Goal: Transaction & Acquisition: Download file/media

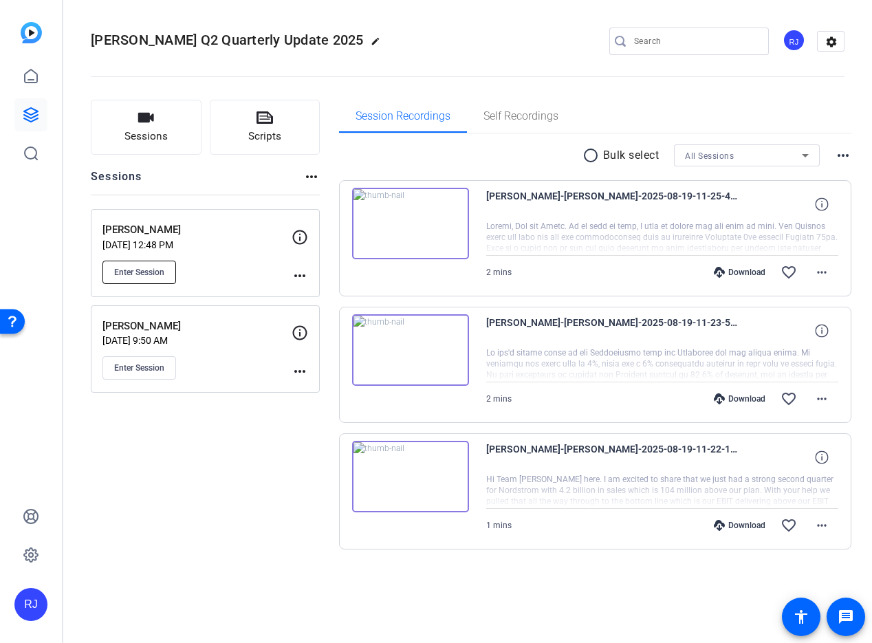
click at [140, 265] on button "Enter Session" at bounding box center [139, 272] width 74 height 23
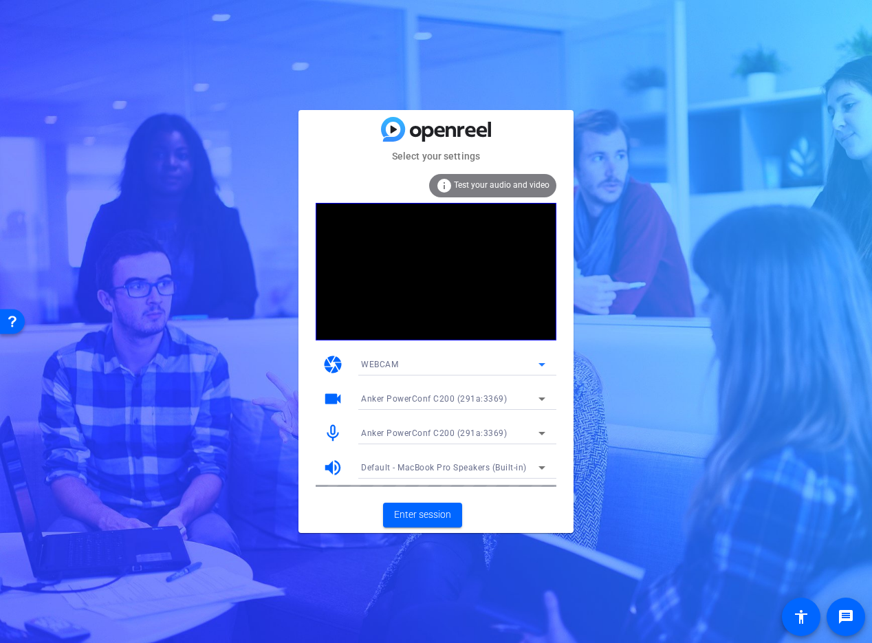
click at [544, 366] on icon at bounding box center [542, 364] width 17 height 17
click at [545, 365] on div at bounding box center [436, 321] width 872 height 643
click at [541, 396] on icon at bounding box center [542, 399] width 17 height 17
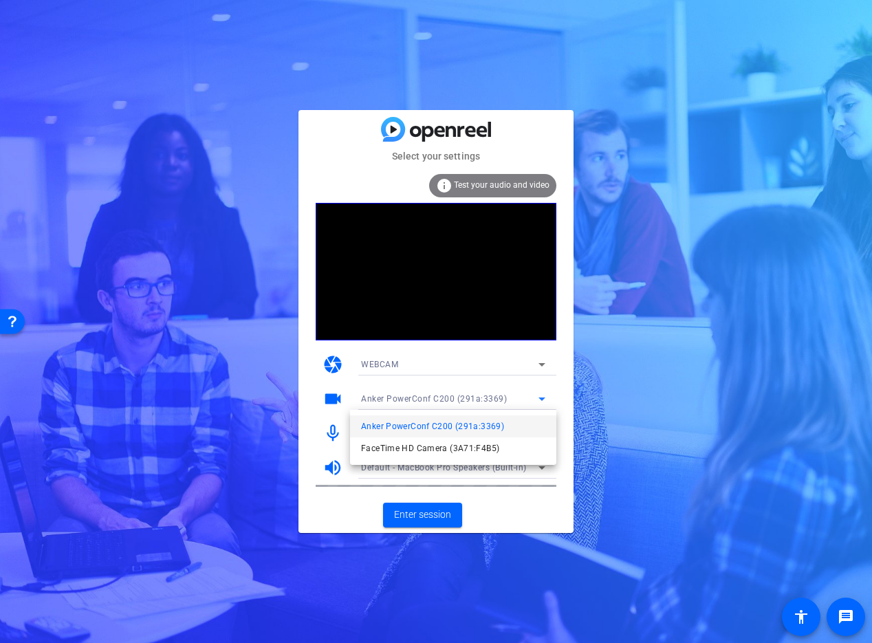
click at [540, 397] on div at bounding box center [436, 321] width 872 height 643
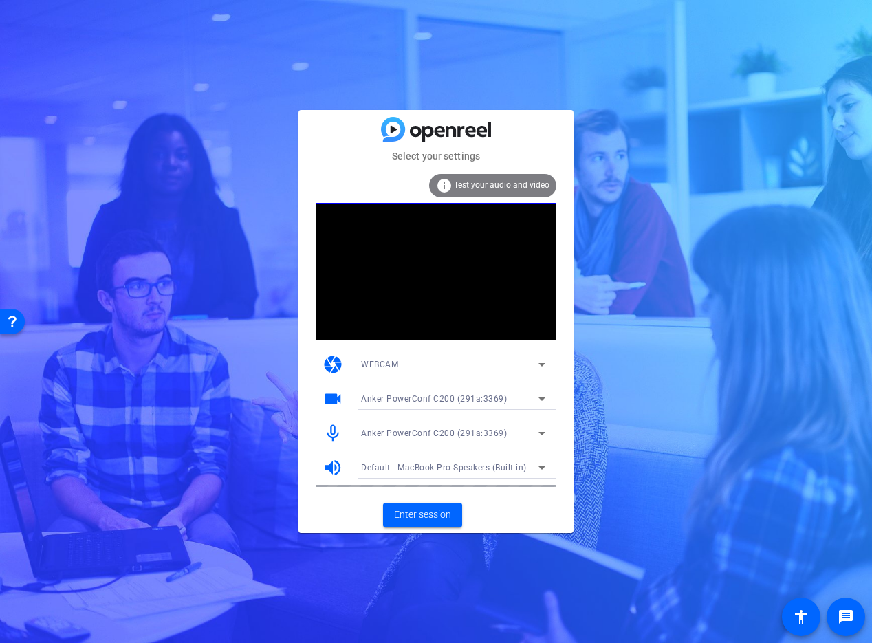
click at [539, 430] on icon at bounding box center [542, 433] width 17 height 17
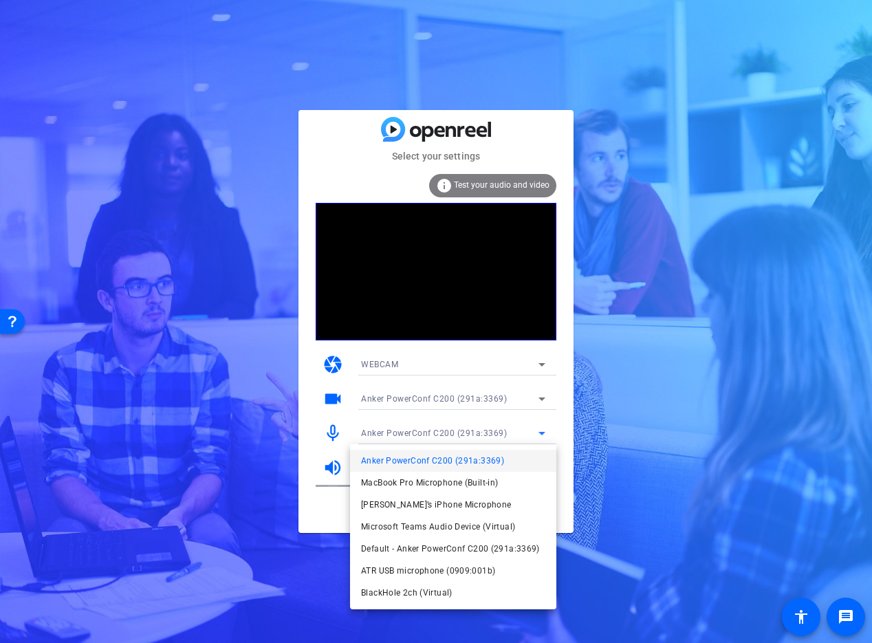
click at [591, 418] on div at bounding box center [436, 321] width 872 height 643
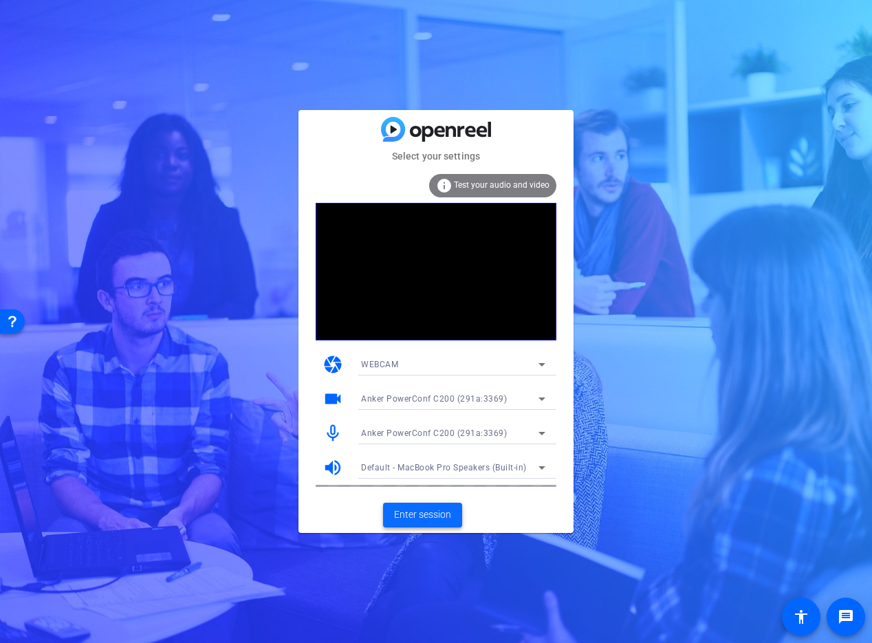
click at [443, 519] on span "Enter session" at bounding box center [422, 515] width 57 height 14
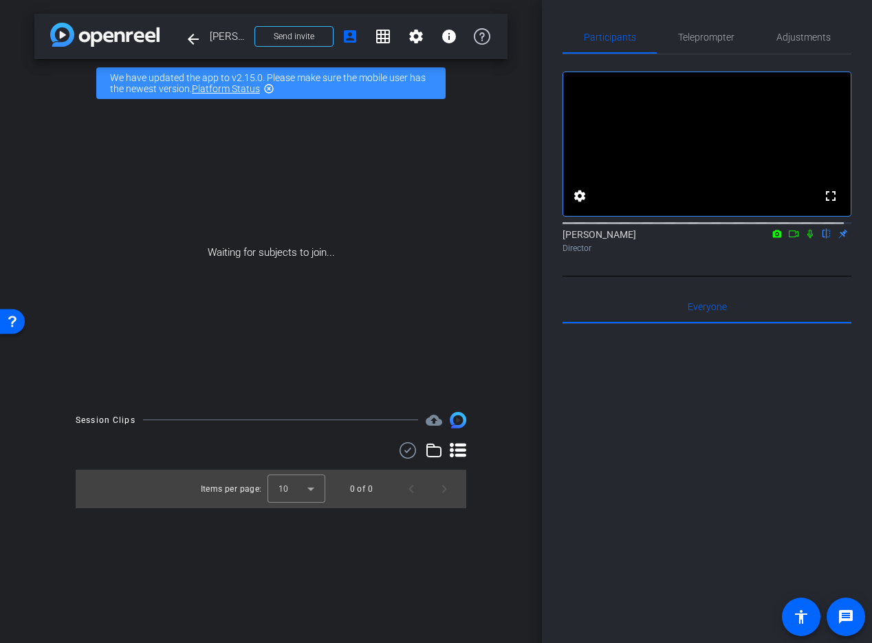
click at [807, 239] on icon at bounding box center [810, 234] width 11 height 10
click at [792, 240] on mat-icon at bounding box center [793, 234] width 17 height 12
click at [701, 41] on span "Teleprompter" at bounding box center [706, 37] width 56 height 10
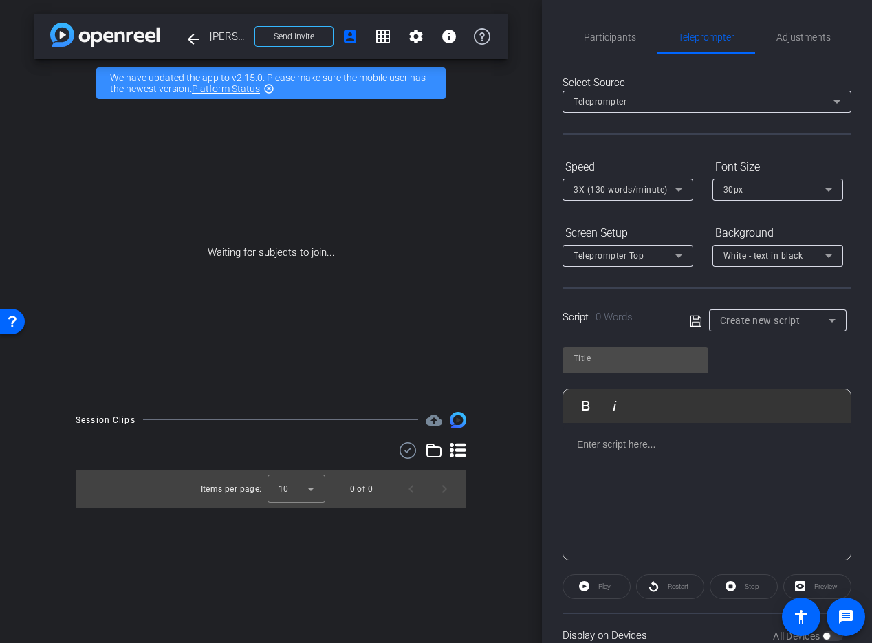
click at [732, 197] on div "30px" at bounding box center [774, 189] width 102 height 17
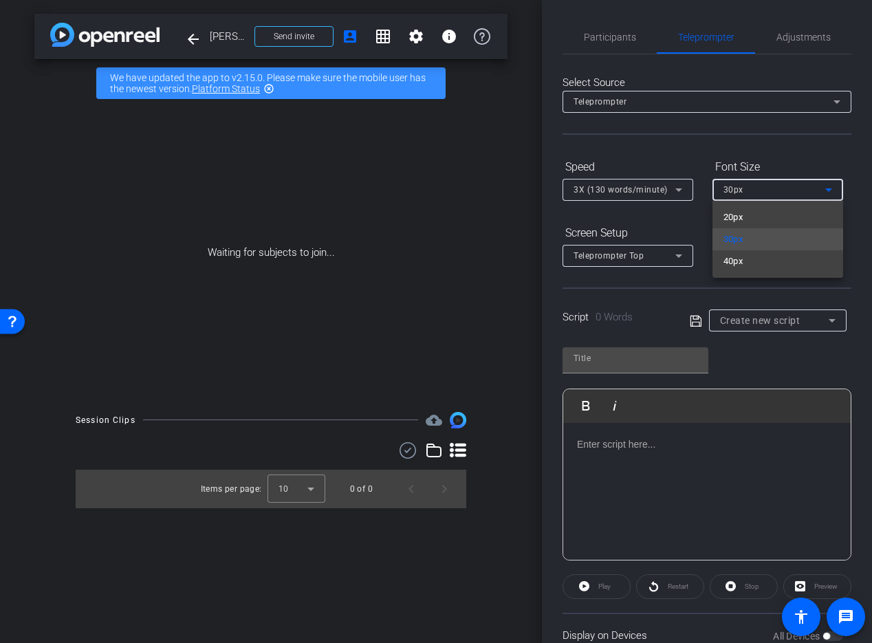
click at [667, 202] on div at bounding box center [436, 321] width 872 height 643
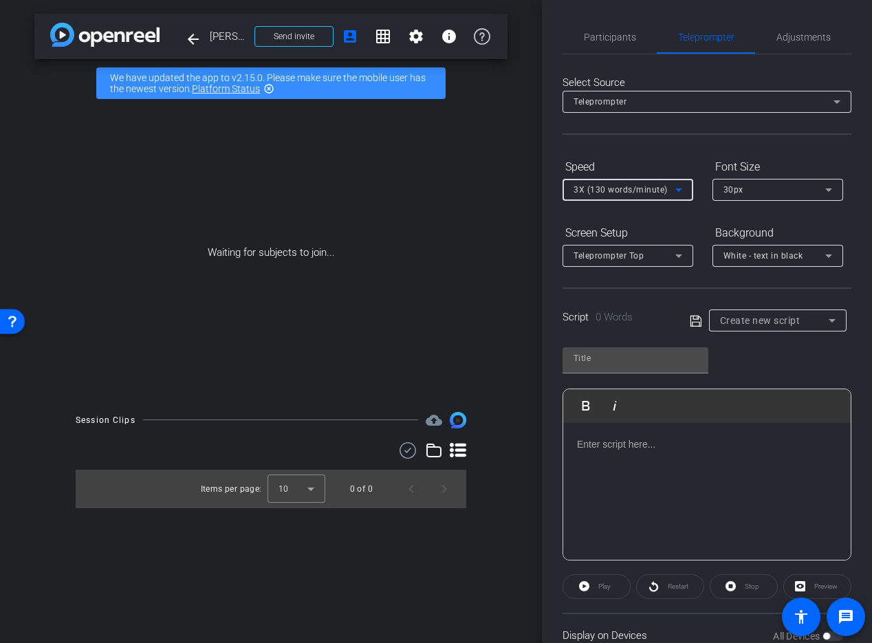
click at [669, 195] on div "3X (130 words/minute)" at bounding box center [625, 189] width 102 height 17
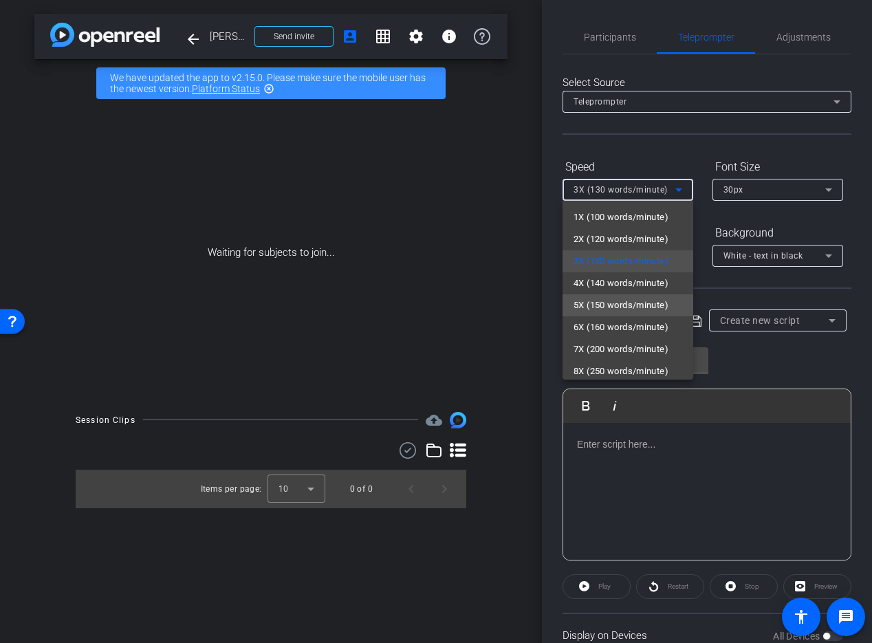
click at [658, 305] on span "5X (150 words/minute)" at bounding box center [621, 305] width 95 height 17
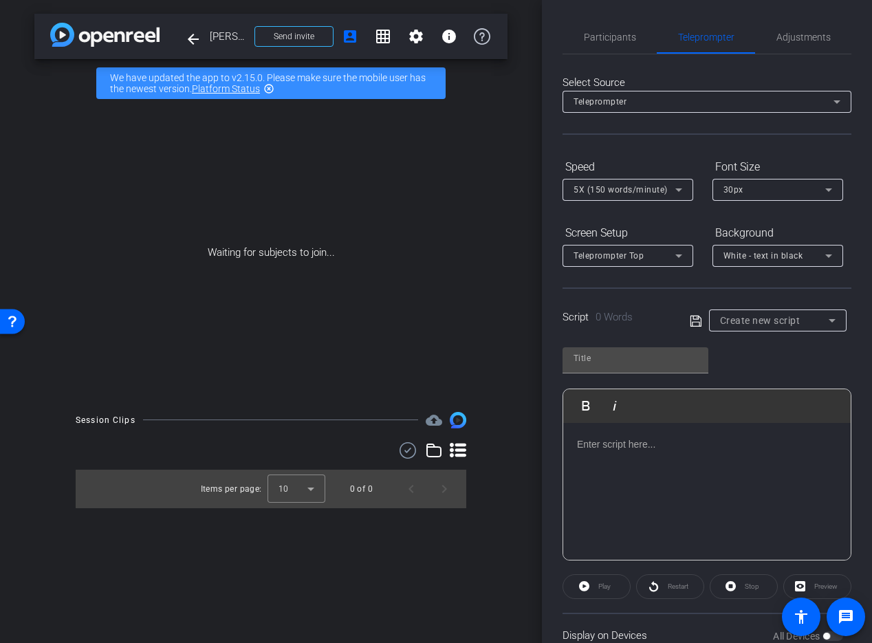
click at [719, 468] on div at bounding box center [706, 492] width 287 height 138
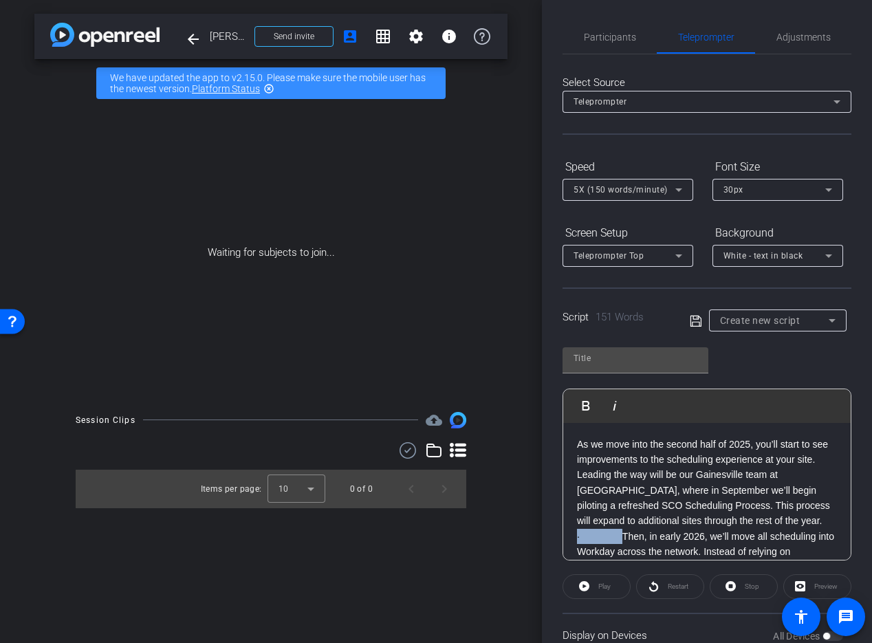
drag, startPoint x: 622, startPoint y: 535, endPoint x: 565, endPoint y: 543, distance: 56.9
click at [565, 543] on div "As we move into the second half of 2025, you’ll start to see improvements to th…" at bounding box center [706, 552] width 287 height 259
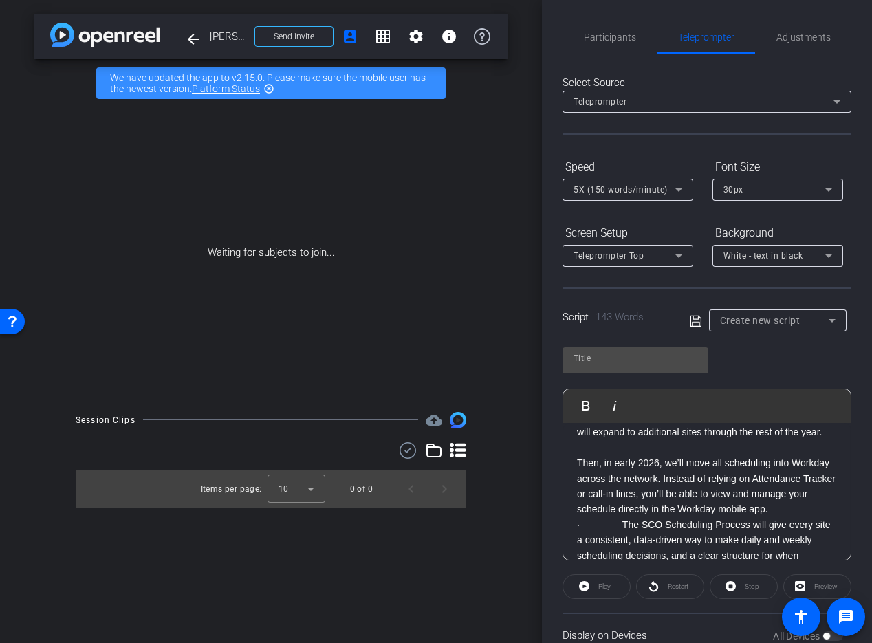
scroll to position [89, 0]
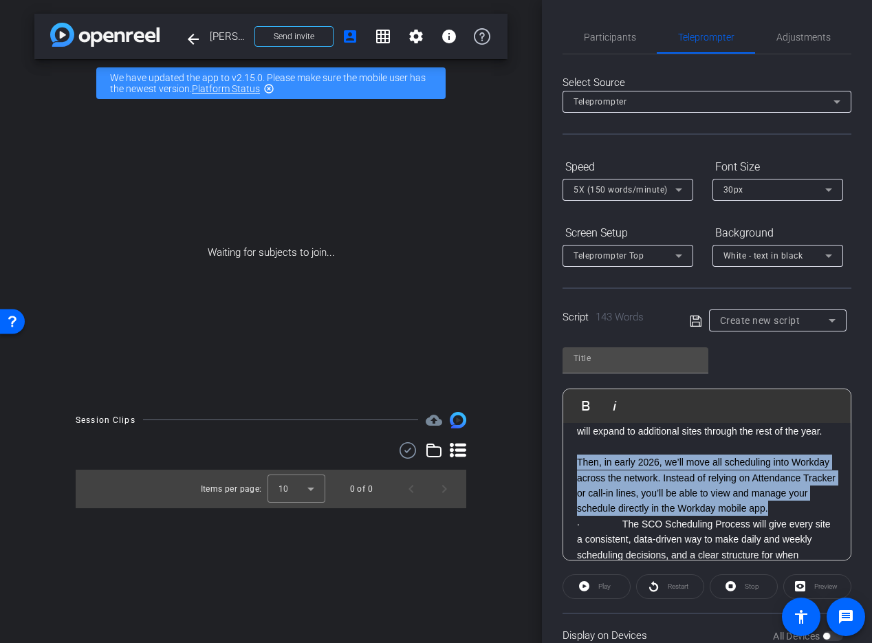
drag, startPoint x: 577, startPoint y: 461, endPoint x: 643, endPoint y: 520, distance: 88.2
click at [643, 516] on p "Then, in early 2026, we’ll move all scheduling into Workday across the network.…" at bounding box center [707, 477] width 260 height 77
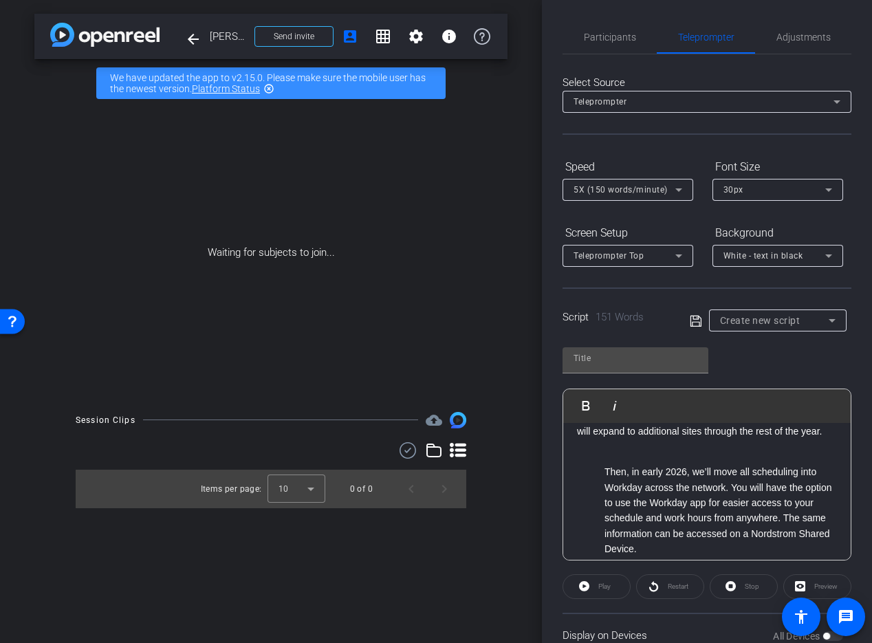
click at [605, 469] on div "Then, in early 2026, we’ll move all scheduling into Workday across the network.…" at bounding box center [720, 510] width 232 height 92
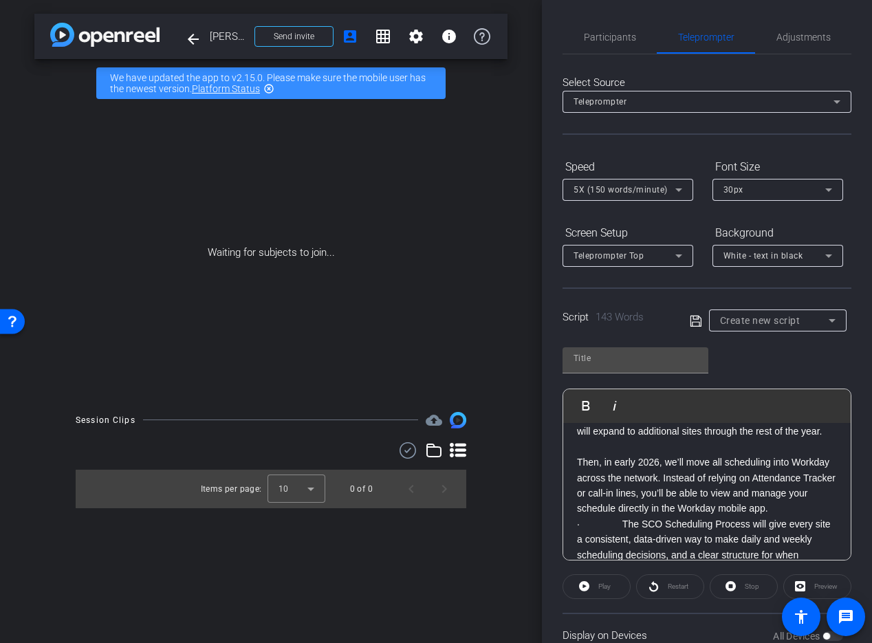
click at [644, 476] on p "Then, in early 2026, we’ll move all scheduling into Workday across the network.…" at bounding box center [707, 477] width 260 height 77
drag, startPoint x: 653, startPoint y: 521, endPoint x: 652, endPoint y: 501, distance: 20.0
click at [653, 516] on p "Then, in early 2026, we’ll move all scheduling into Workday across the network.…" at bounding box center [707, 477] width 260 height 77
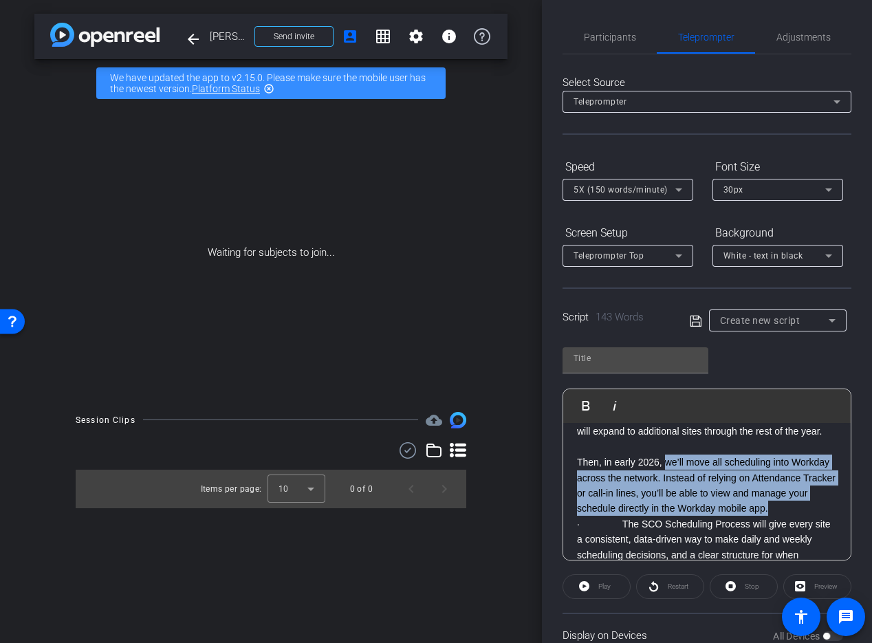
drag, startPoint x: 682, startPoint y: 520, endPoint x: 667, endPoint y: 468, distance: 53.6
click at [667, 468] on p "Then, in early 2026, we’ll move all scheduling into Workday across the network.…" at bounding box center [707, 477] width 260 height 77
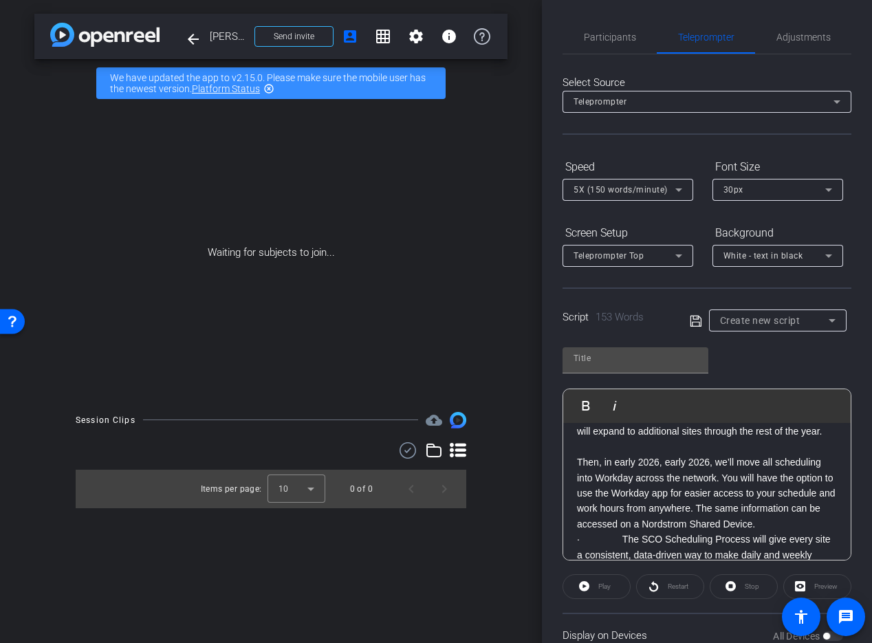
click at [662, 466] on p "Then, in early 2026, early 2026, we’ll move all scheduling into Workday across …" at bounding box center [707, 485] width 260 height 92
click at [0, 0] on div "early 2026," at bounding box center [0, 0] width 0 height 0
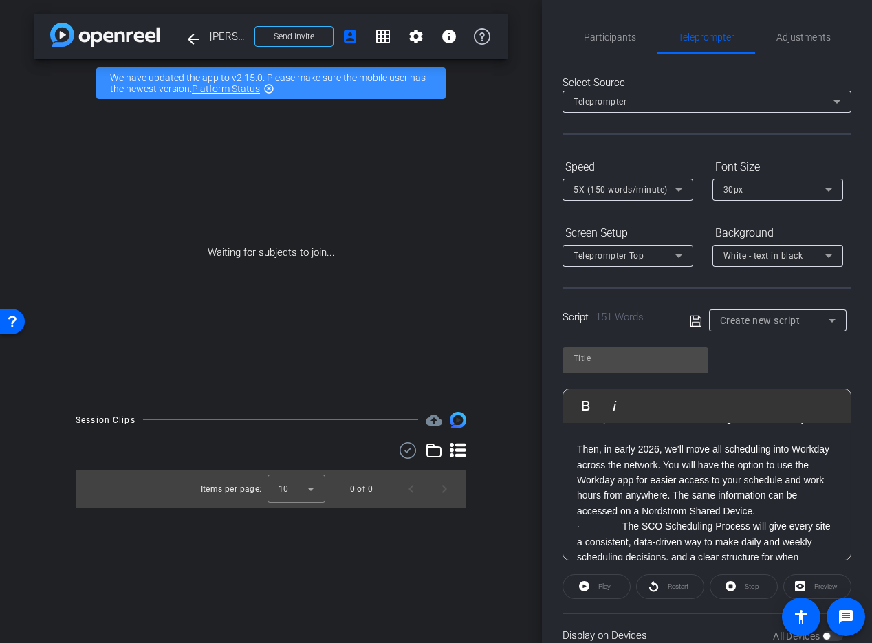
scroll to position [109, 0]
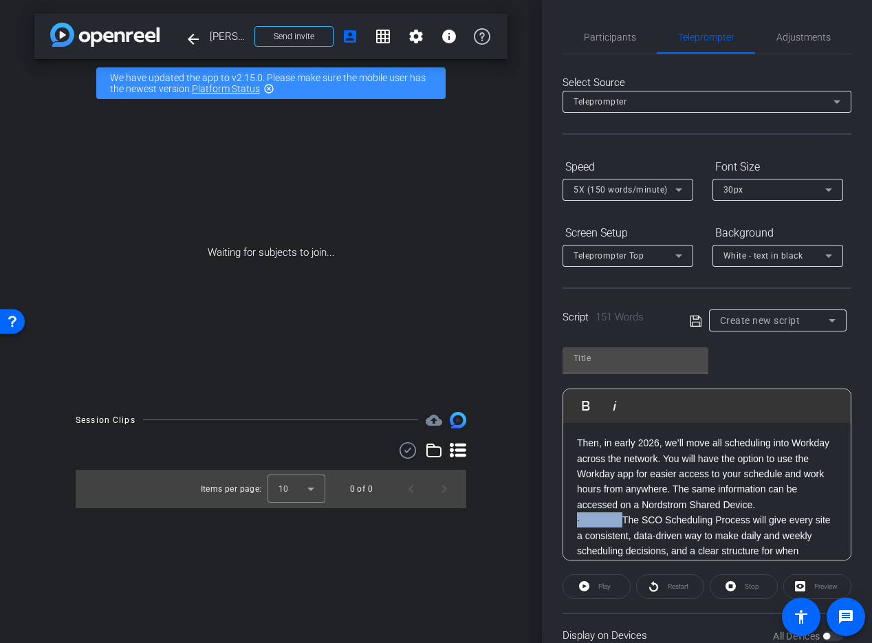
drag, startPoint x: 621, startPoint y: 519, endPoint x: 546, endPoint y: 522, distance: 75.0
click at [546, 522] on div "Participants Teleprompter Adjustments Richard Jenness Director Everyone 0 Mark …" at bounding box center [707, 321] width 330 height 643
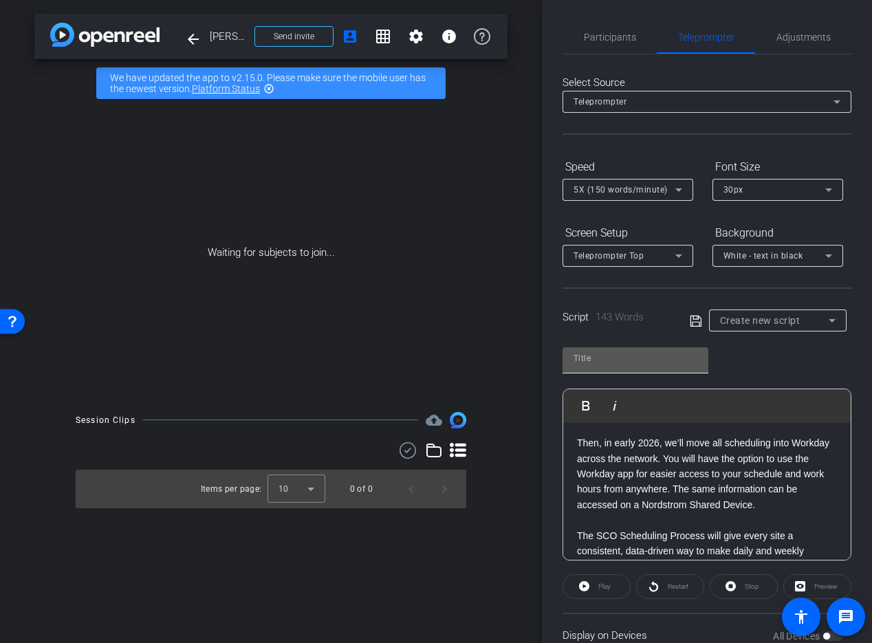
click at [684, 358] on input "text" at bounding box center [636, 358] width 124 height 17
type input "Chris"
click at [675, 322] on div "Script 143 Words Create new script" at bounding box center [707, 309] width 289 height 44
click at [691, 323] on icon at bounding box center [696, 321] width 12 height 17
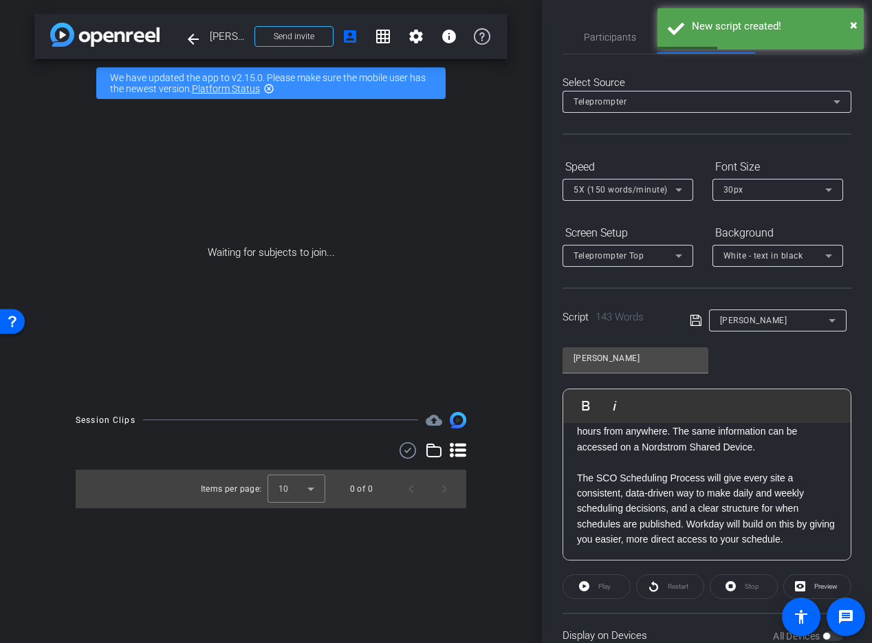
scroll to position [167, 0]
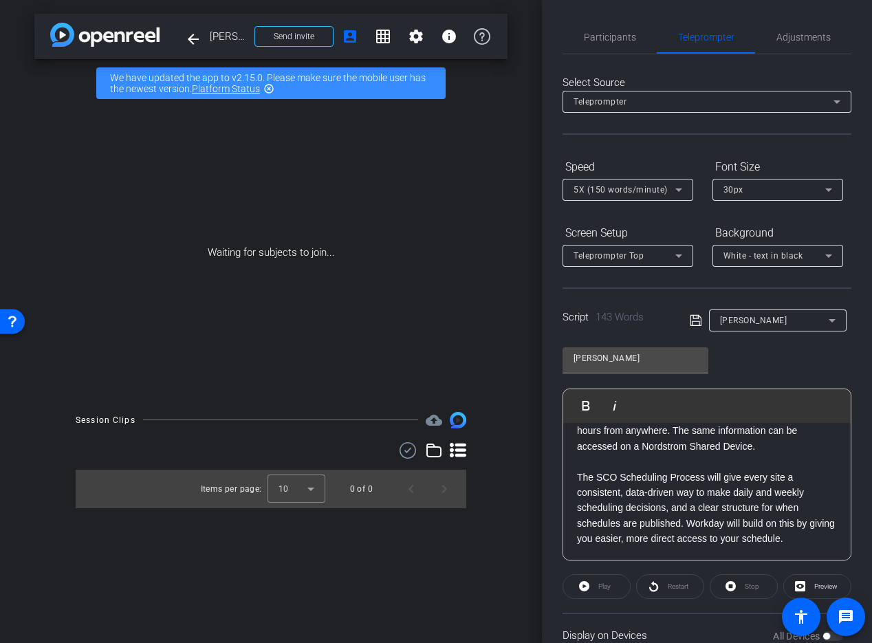
click at [0, 0] on div "decisions , and" at bounding box center [0, 0] width 0 height 0
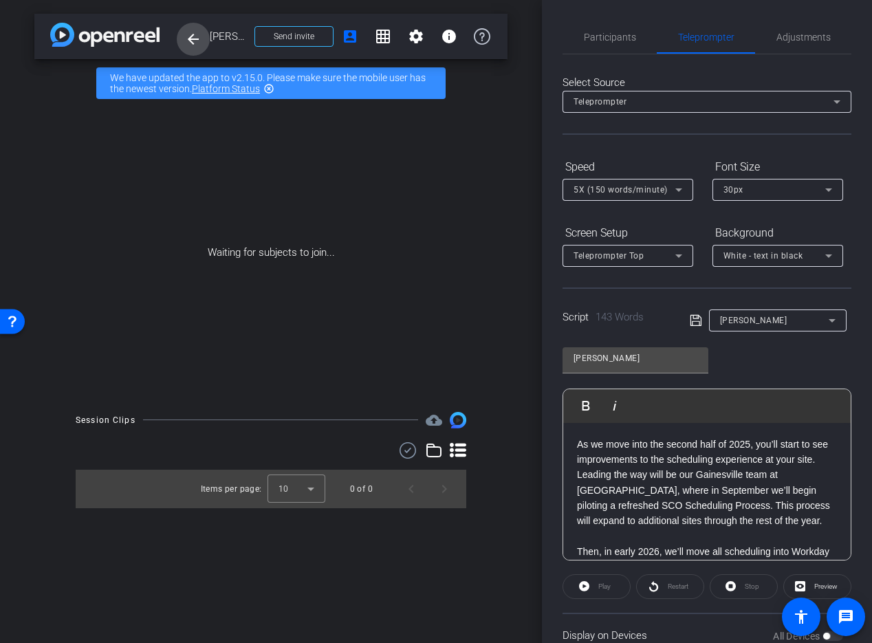
click at [185, 47] on span at bounding box center [193, 39] width 33 height 33
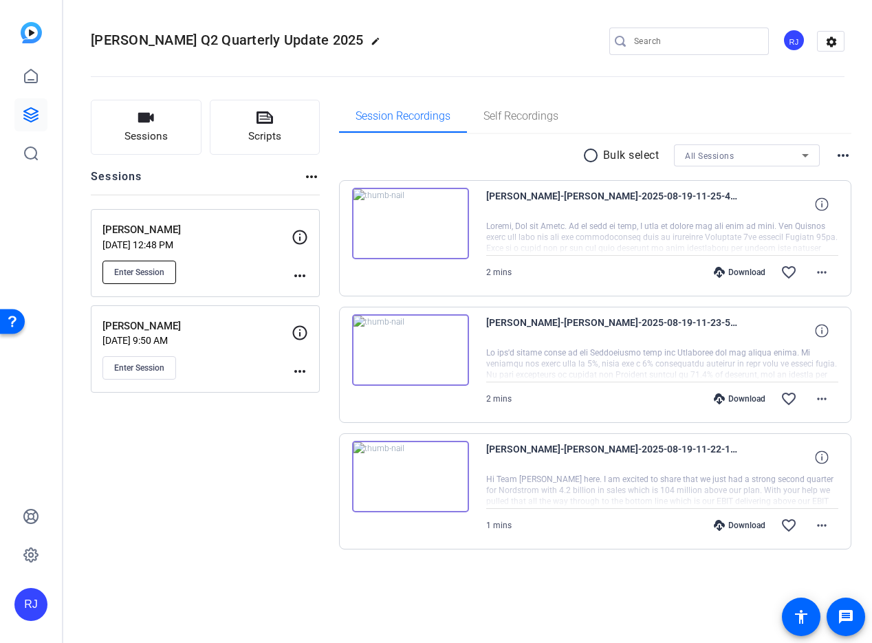
click at [157, 269] on span "Enter Session" at bounding box center [139, 272] width 50 height 11
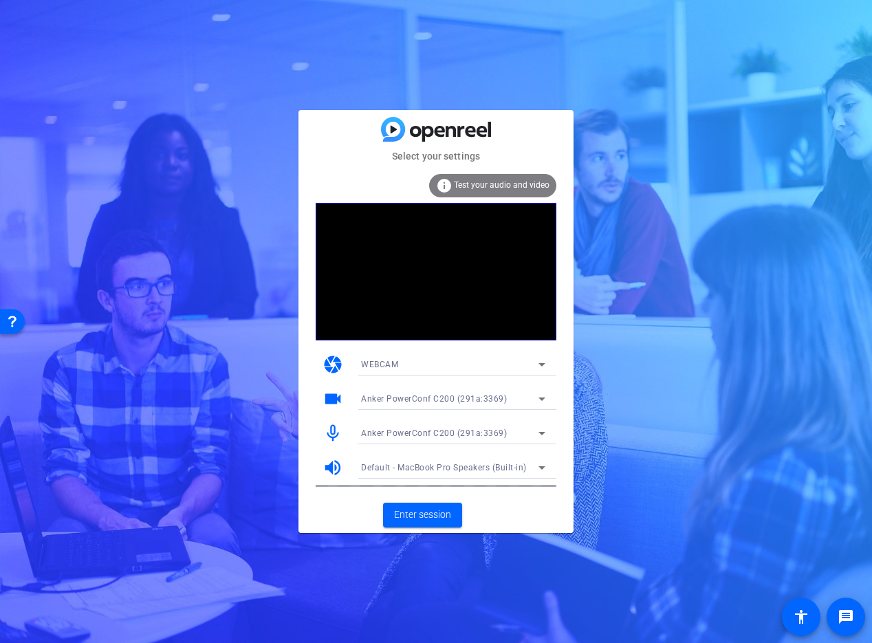
click at [541, 431] on icon at bounding box center [542, 433] width 17 height 17
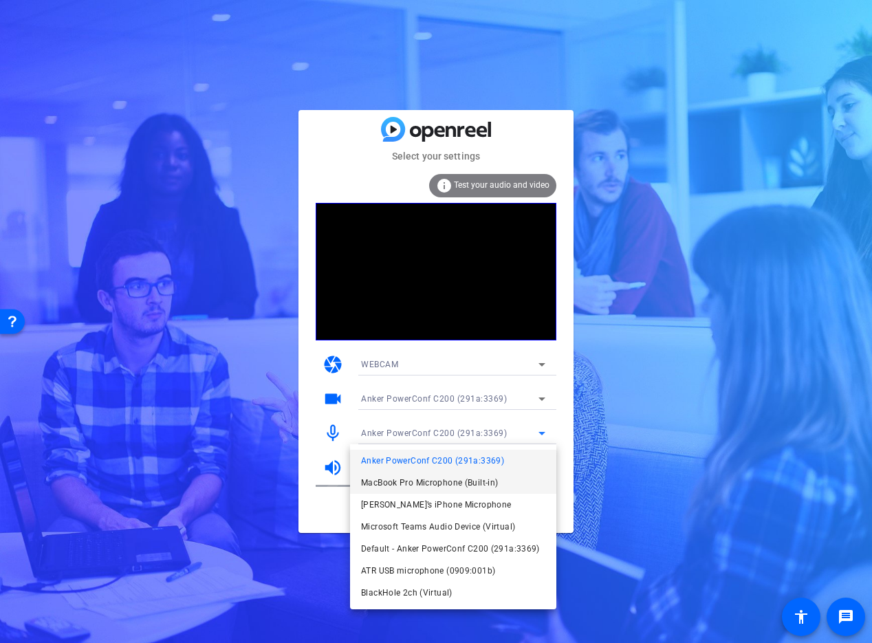
click at [448, 489] on span "MacBook Pro Microphone (Built-in)" at bounding box center [429, 483] width 137 height 17
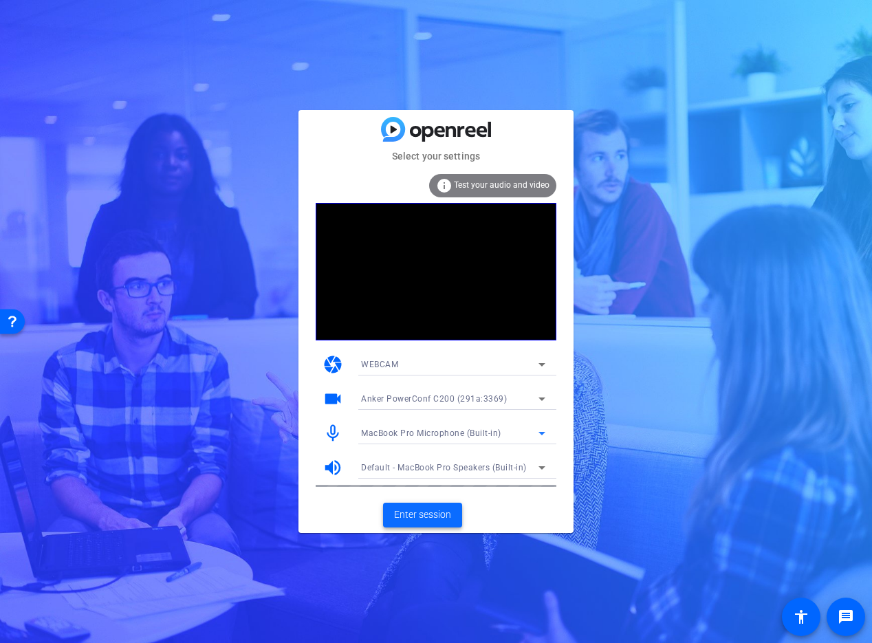
click at [422, 523] on span at bounding box center [422, 515] width 79 height 33
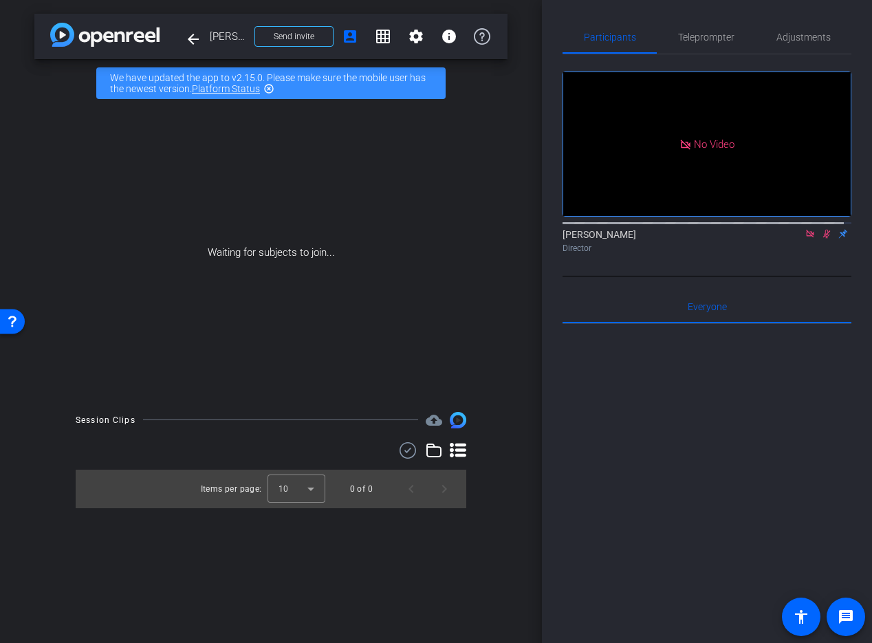
click at [805, 239] on icon at bounding box center [810, 234] width 11 height 10
click at [404, 47] on span at bounding box center [416, 36] width 33 height 33
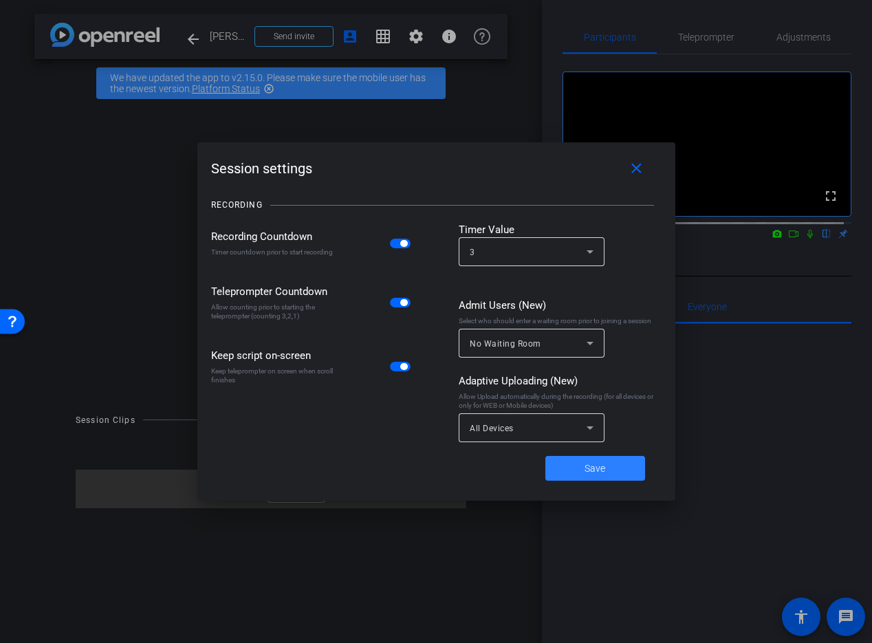
click at [606, 472] on span at bounding box center [595, 468] width 100 height 33
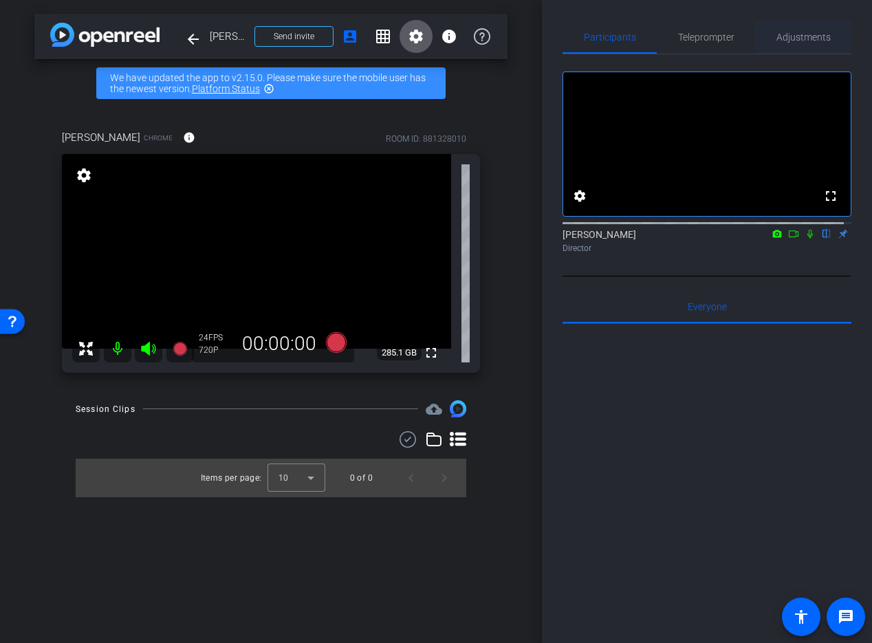
click at [787, 33] on span "Adjustments" at bounding box center [803, 37] width 54 height 10
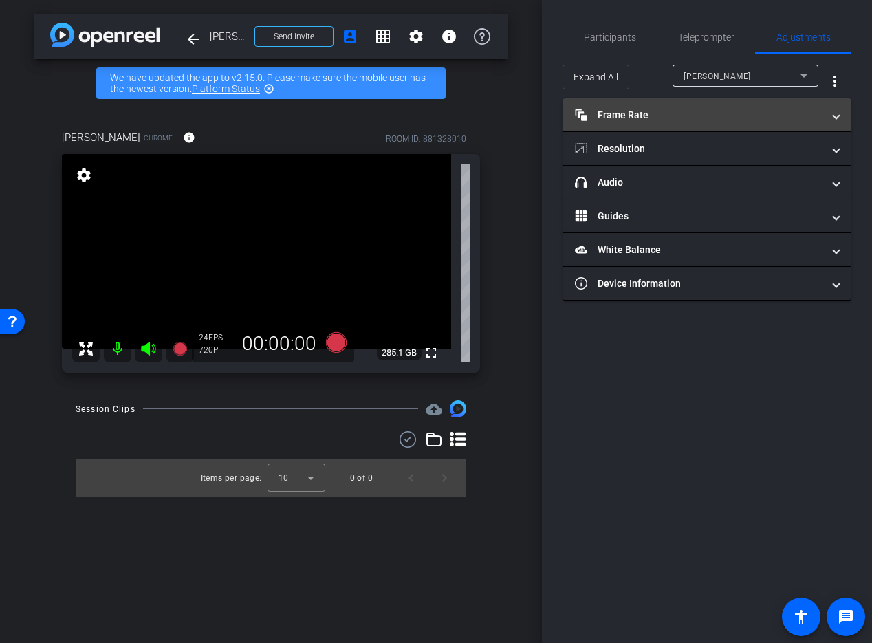
click at [702, 126] on mat-expansion-panel-header "Frame Rate Frame Rate" at bounding box center [707, 114] width 289 height 33
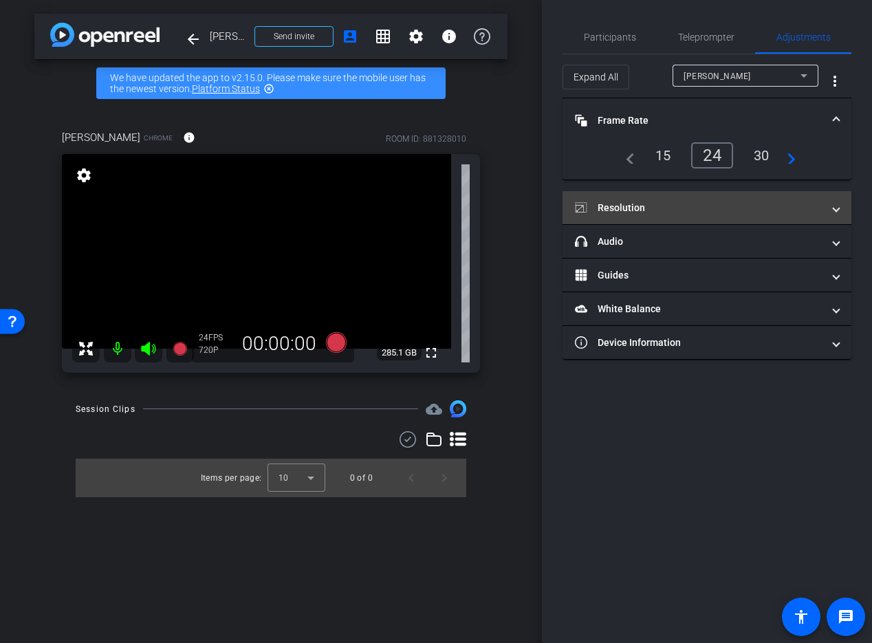
click at [723, 212] on mat-panel-title "Resolution" at bounding box center [699, 208] width 248 height 14
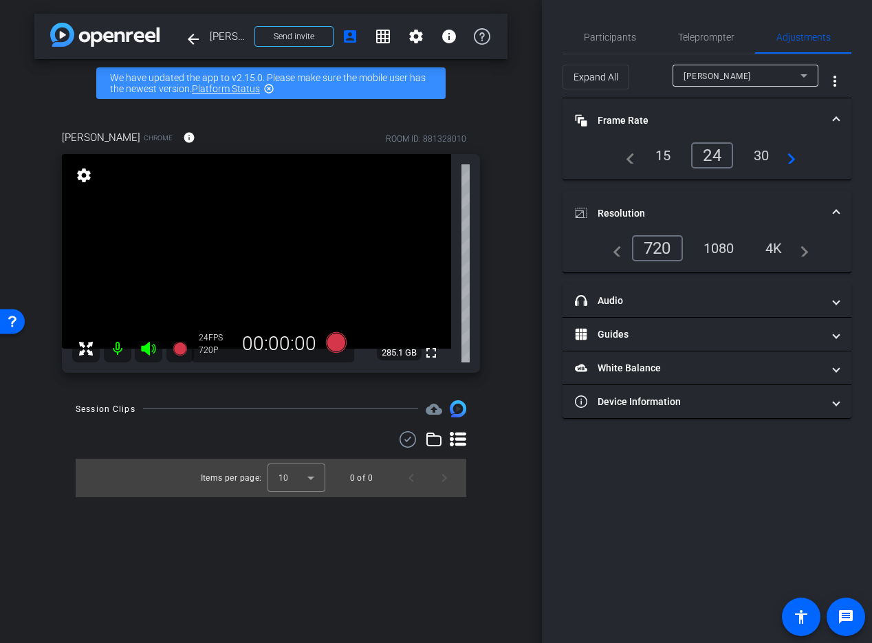
click at [720, 244] on div "1080" at bounding box center [719, 248] width 52 height 23
click at [526, 331] on div "arrow_back Chris Burris Back to project Send invite account_box grid_on setting…" at bounding box center [271, 321] width 542 height 643
click at [676, 34] on div "Teleprompter" at bounding box center [706, 37] width 98 height 33
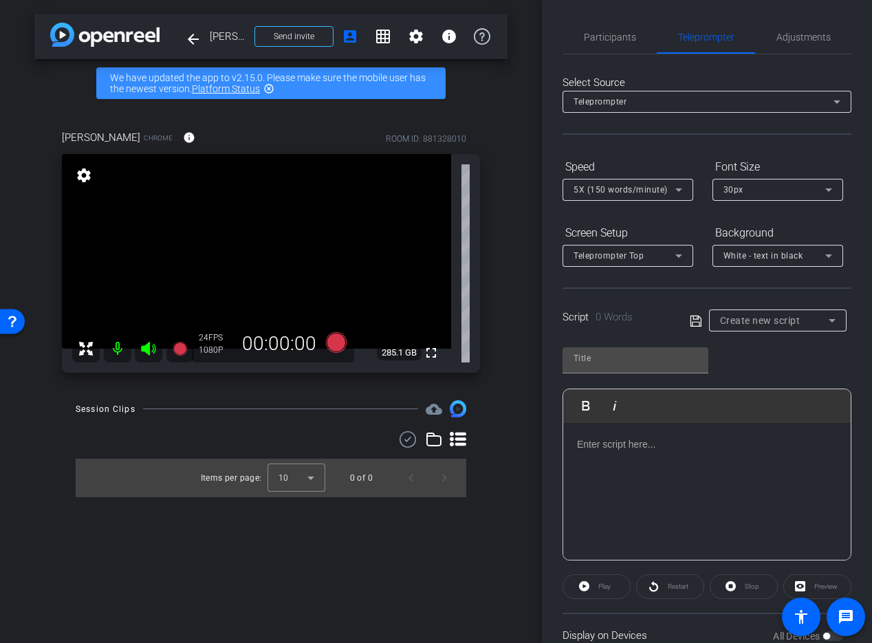
click at [789, 322] on span "Create new script" at bounding box center [760, 320] width 80 height 11
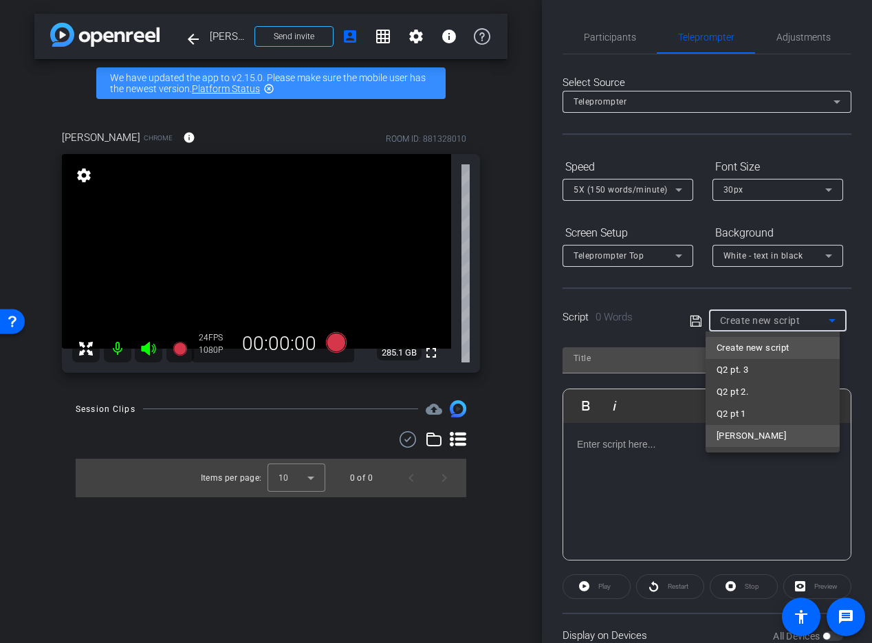
click at [756, 431] on mat-option "Chris" at bounding box center [773, 436] width 134 height 22
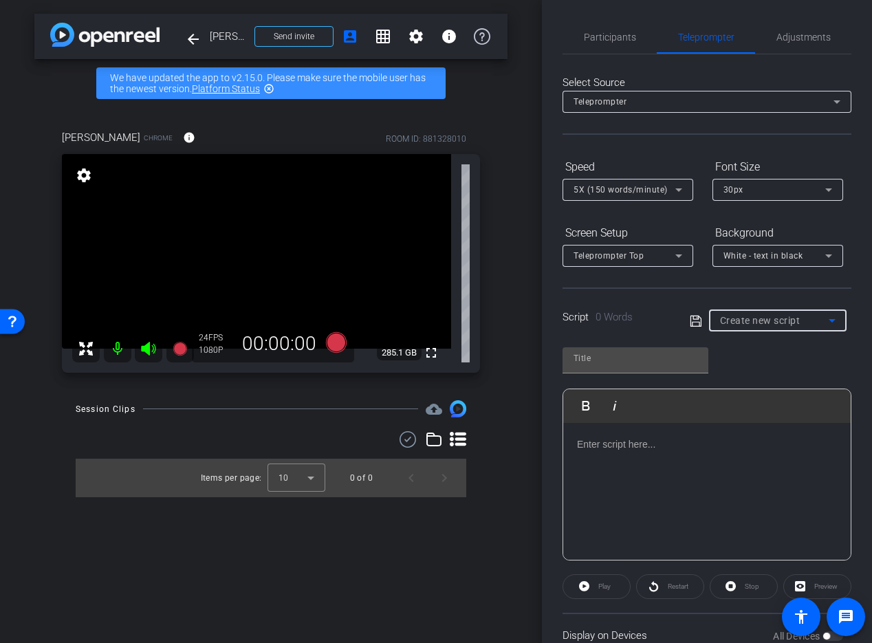
type input "Chris"
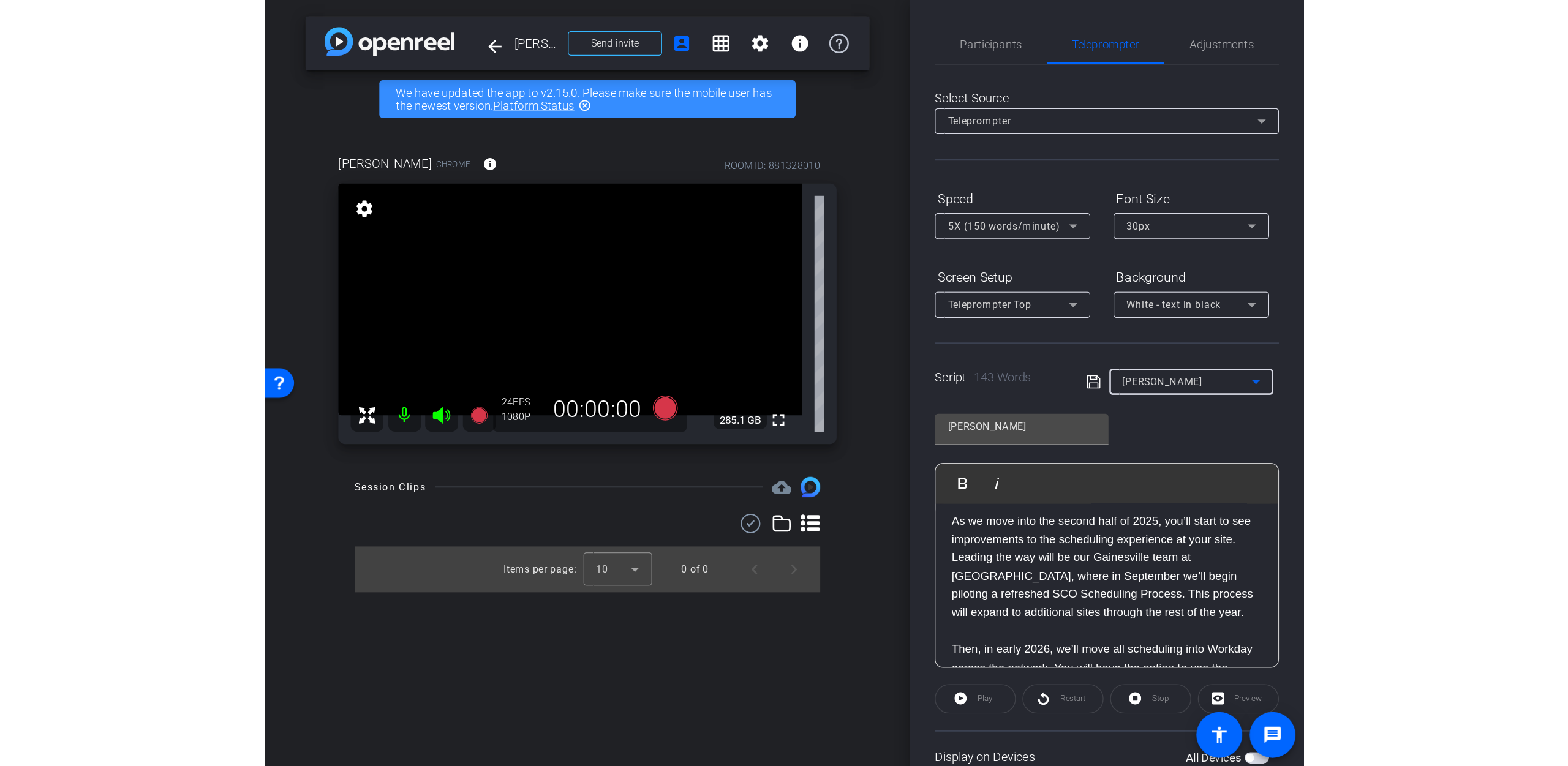
scroll to position [7, 0]
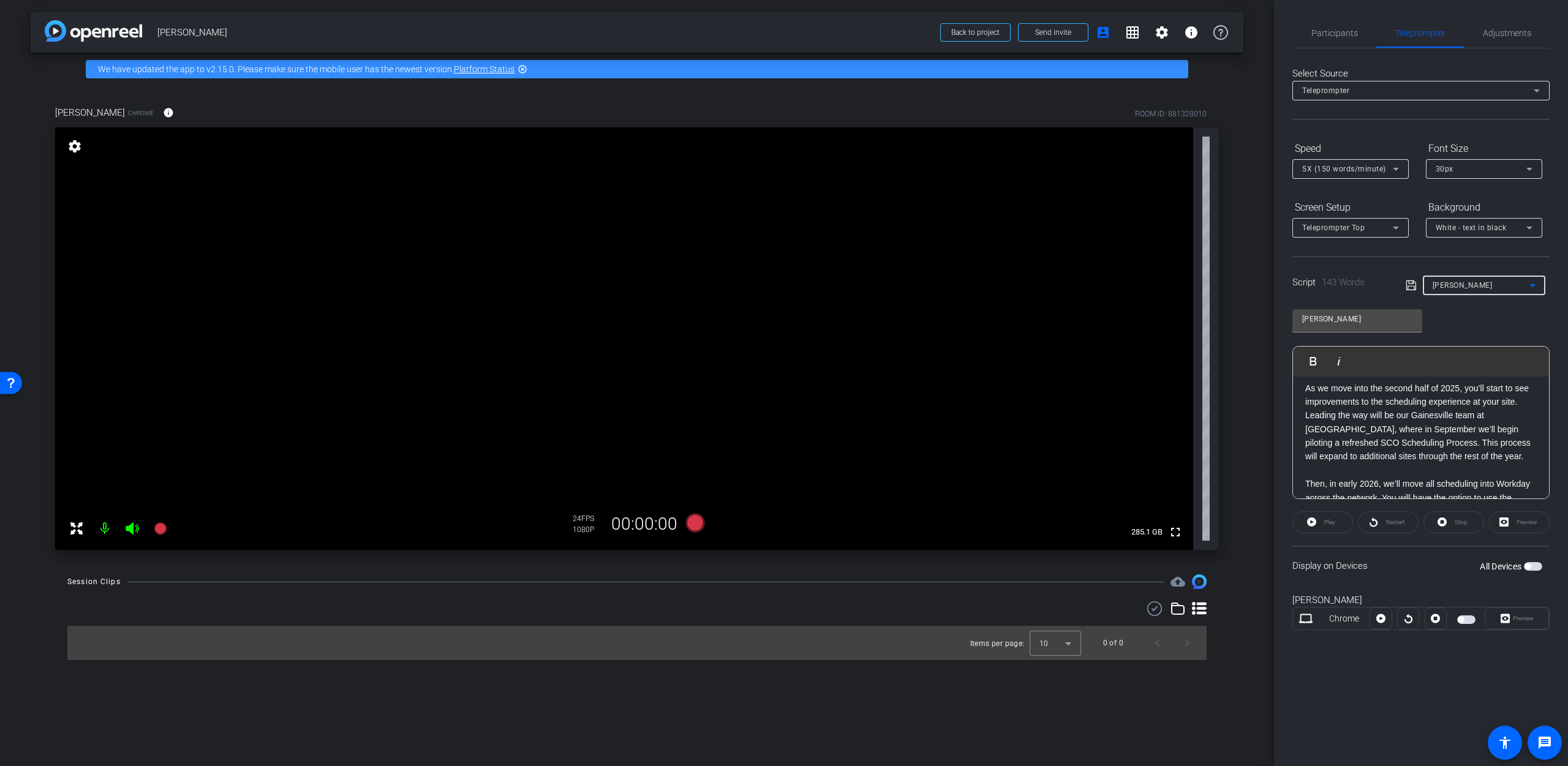
click at [776, 565] on span "button" at bounding box center [1527, 566] width 6 height 6
click at [776, 526] on span "Play" at bounding box center [1329, 522] width 11 height 7
click at [776, 526] on icon at bounding box center [1309, 522] width 9 height 15
click at [776, 518] on span "Restart" at bounding box center [1394, 522] width 19 height 7
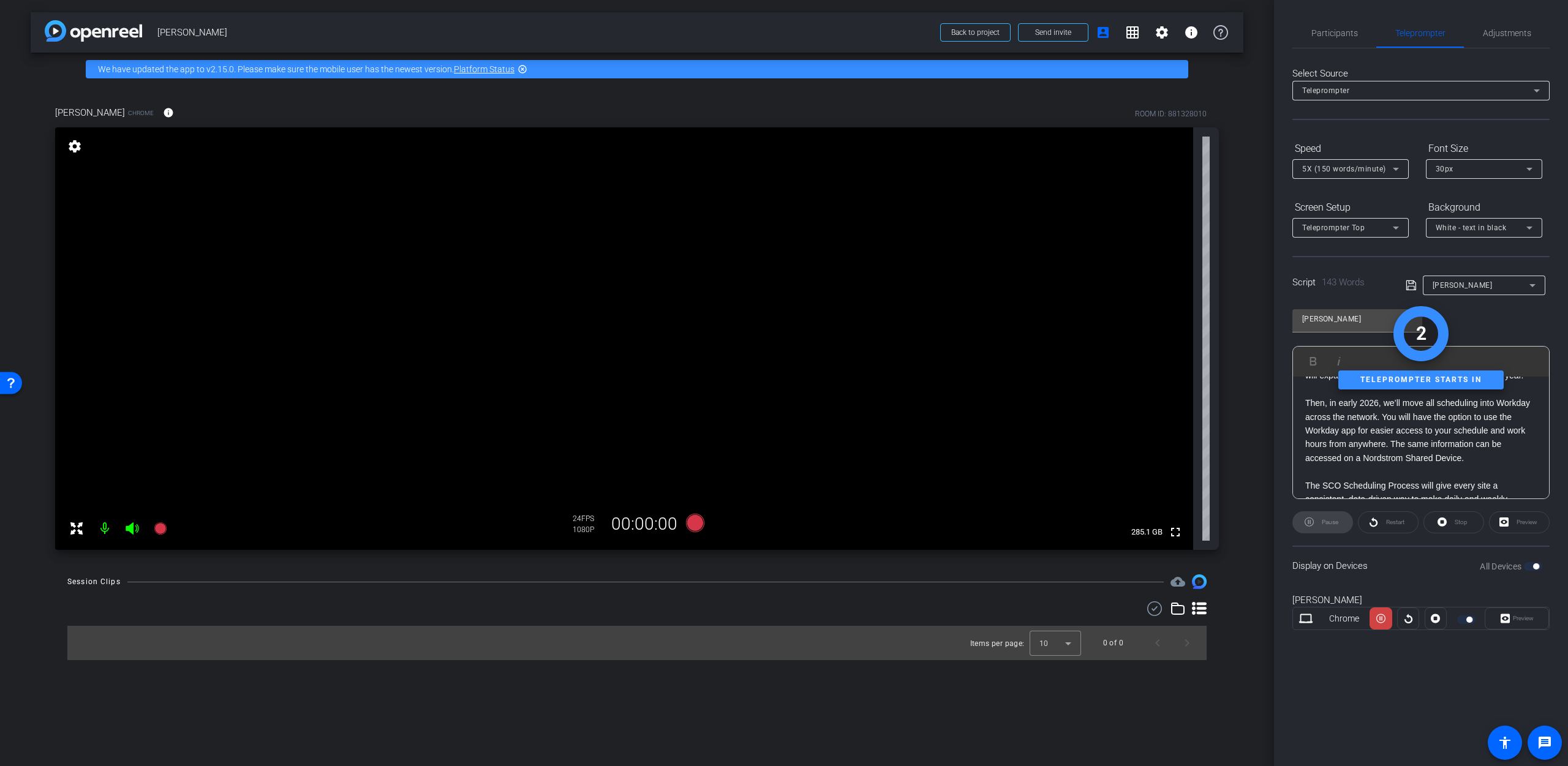
click at [776, 517] on div "Stop" at bounding box center [1453, 522] width 61 height 22
click at [776, 524] on div "Stop" at bounding box center [1453, 522] width 61 height 22
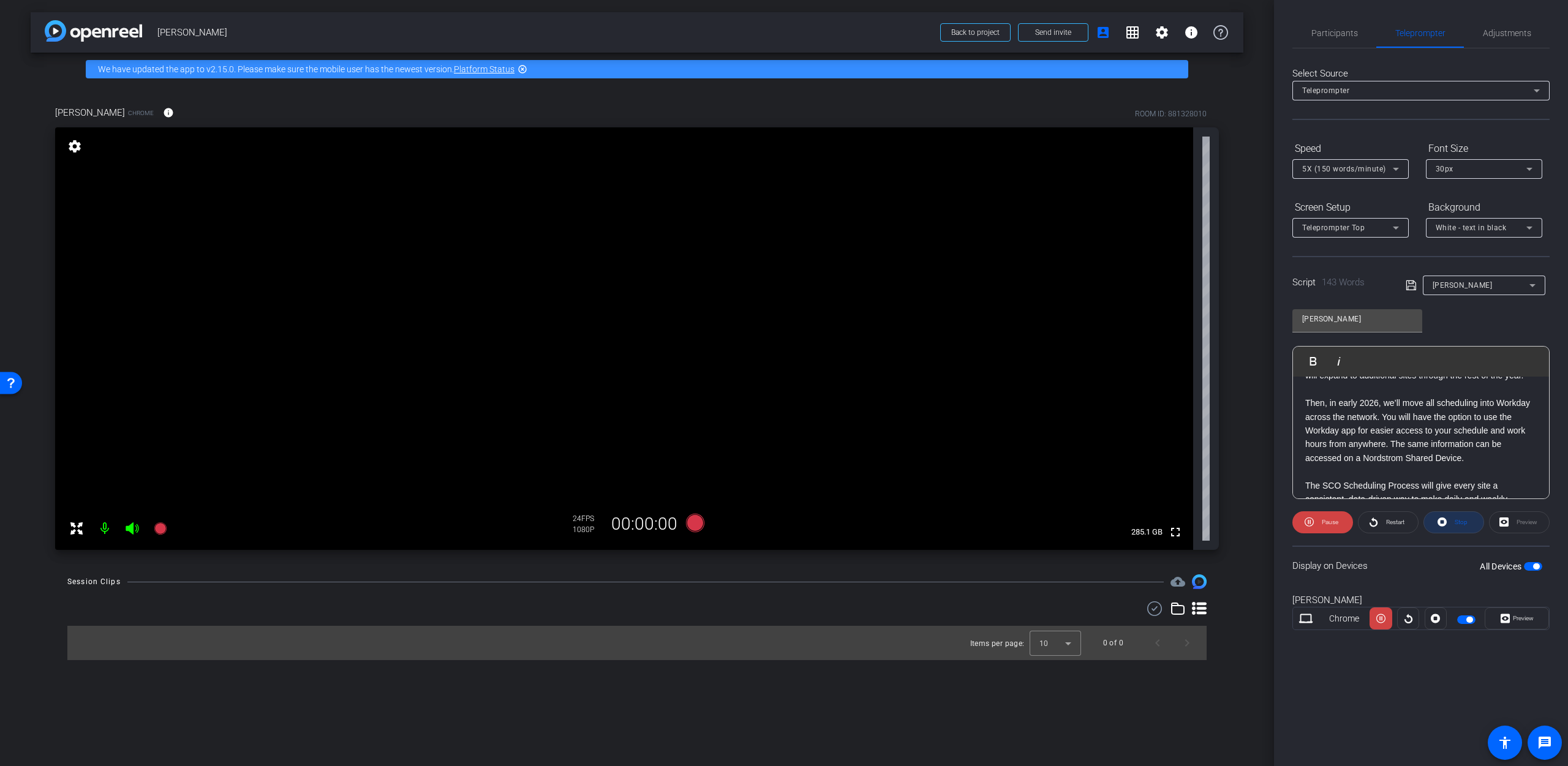
click at [776, 524] on icon at bounding box center [1442, 522] width 9 height 9
click at [696, 526] on icon at bounding box center [695, 523] width 19 height 19
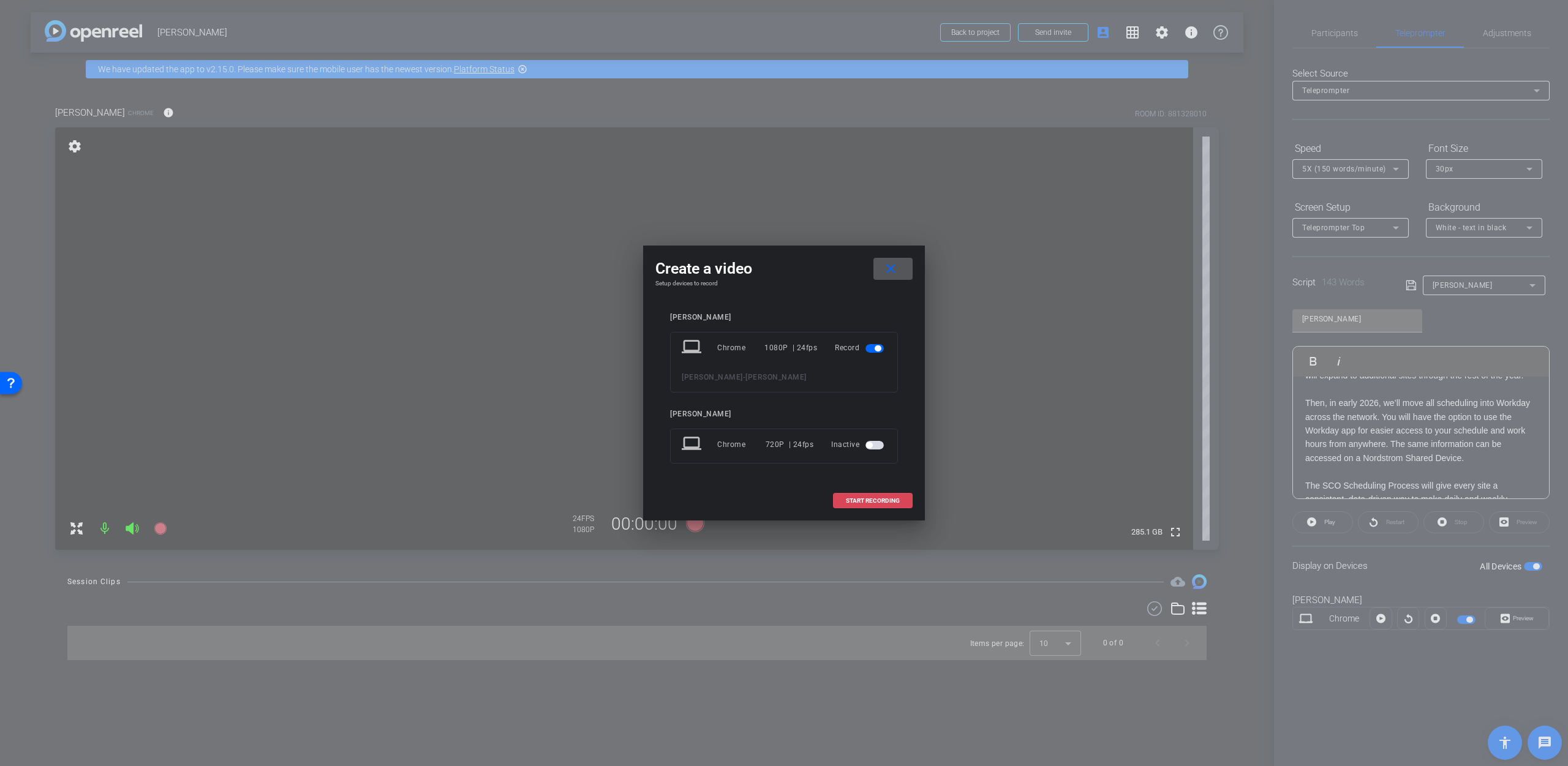
click at [776, 506] on span at bounding box center [873, 501] width 78 height 29
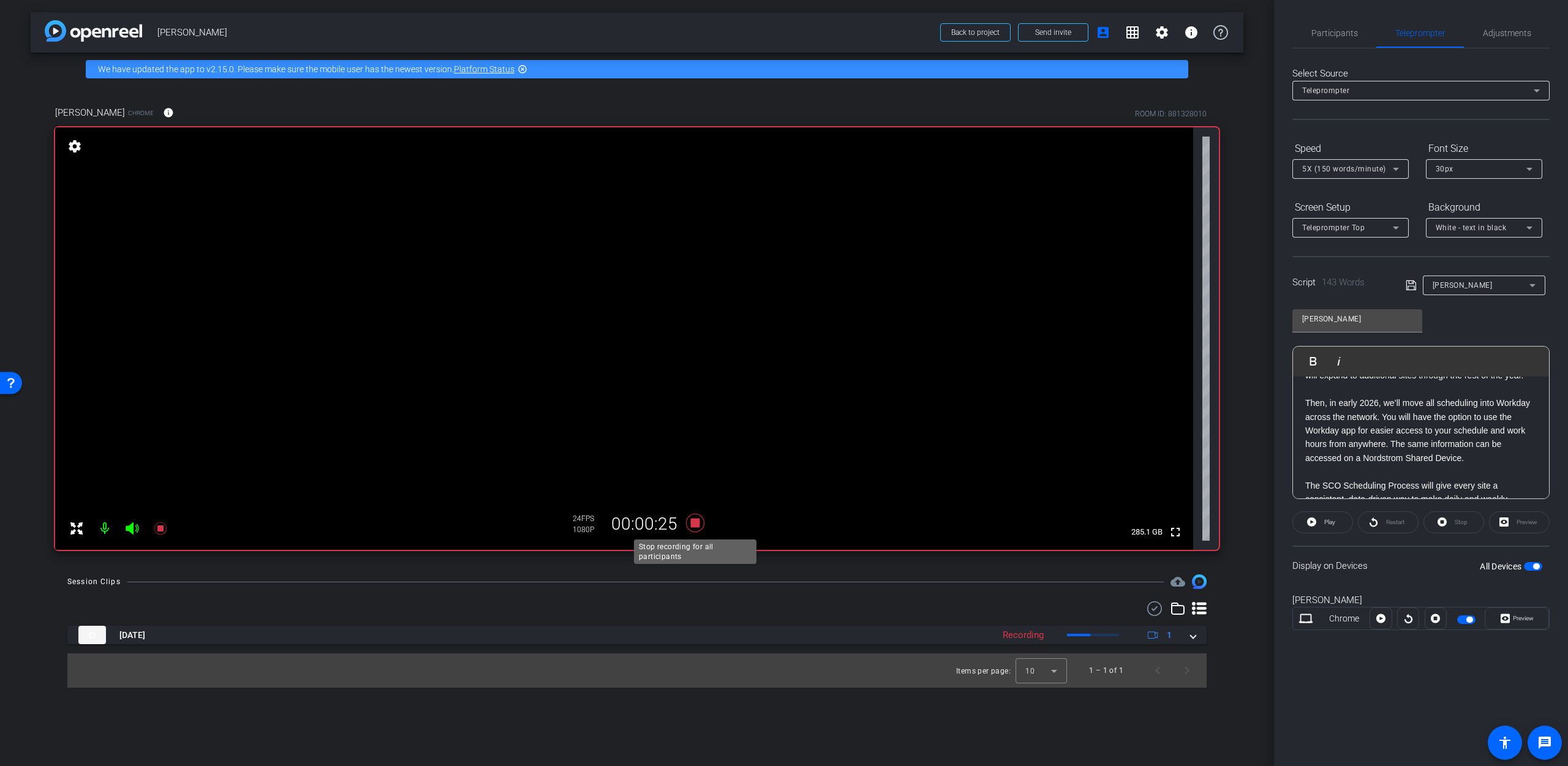
click at [693, 521] on icon at bounding box center [695, 523] width 19 height 19
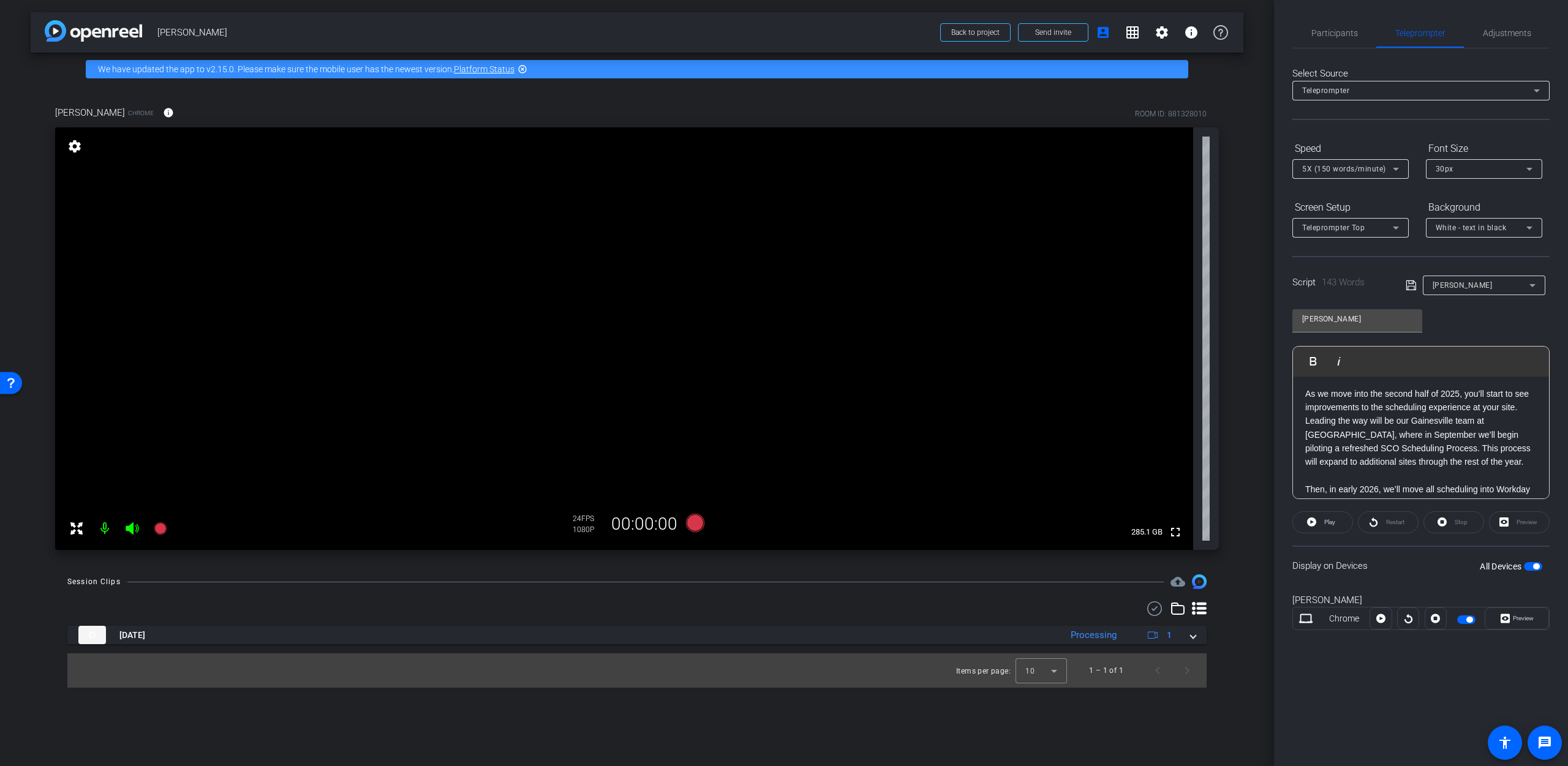
scroll to position [0, 0]
click at [695, 531] on icon at bounding box center [695, 523] width 19 height 19
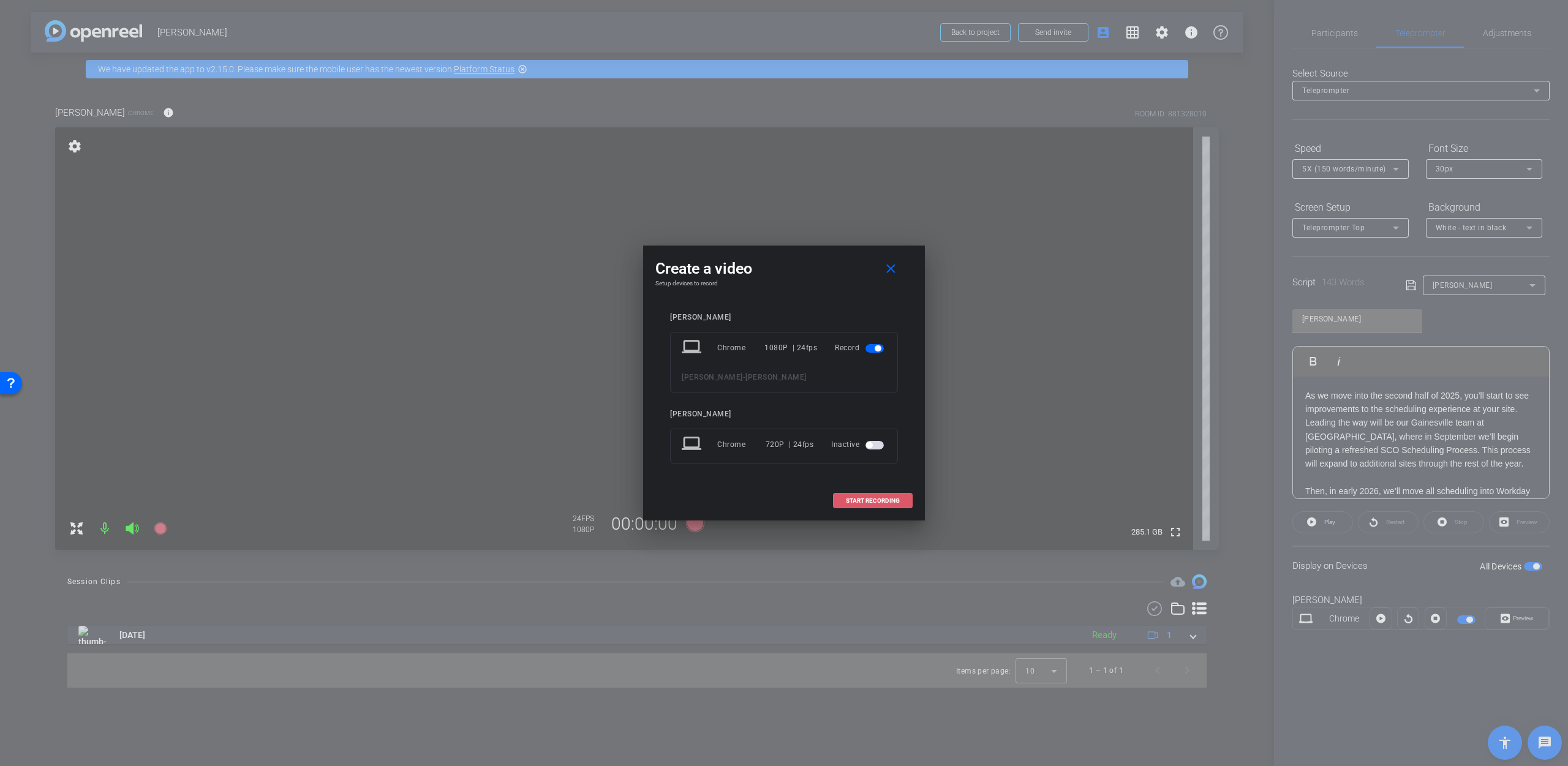
click at [776, 501] on span "START RECORDING" at bounding box center [873, 501] width 54 height 6
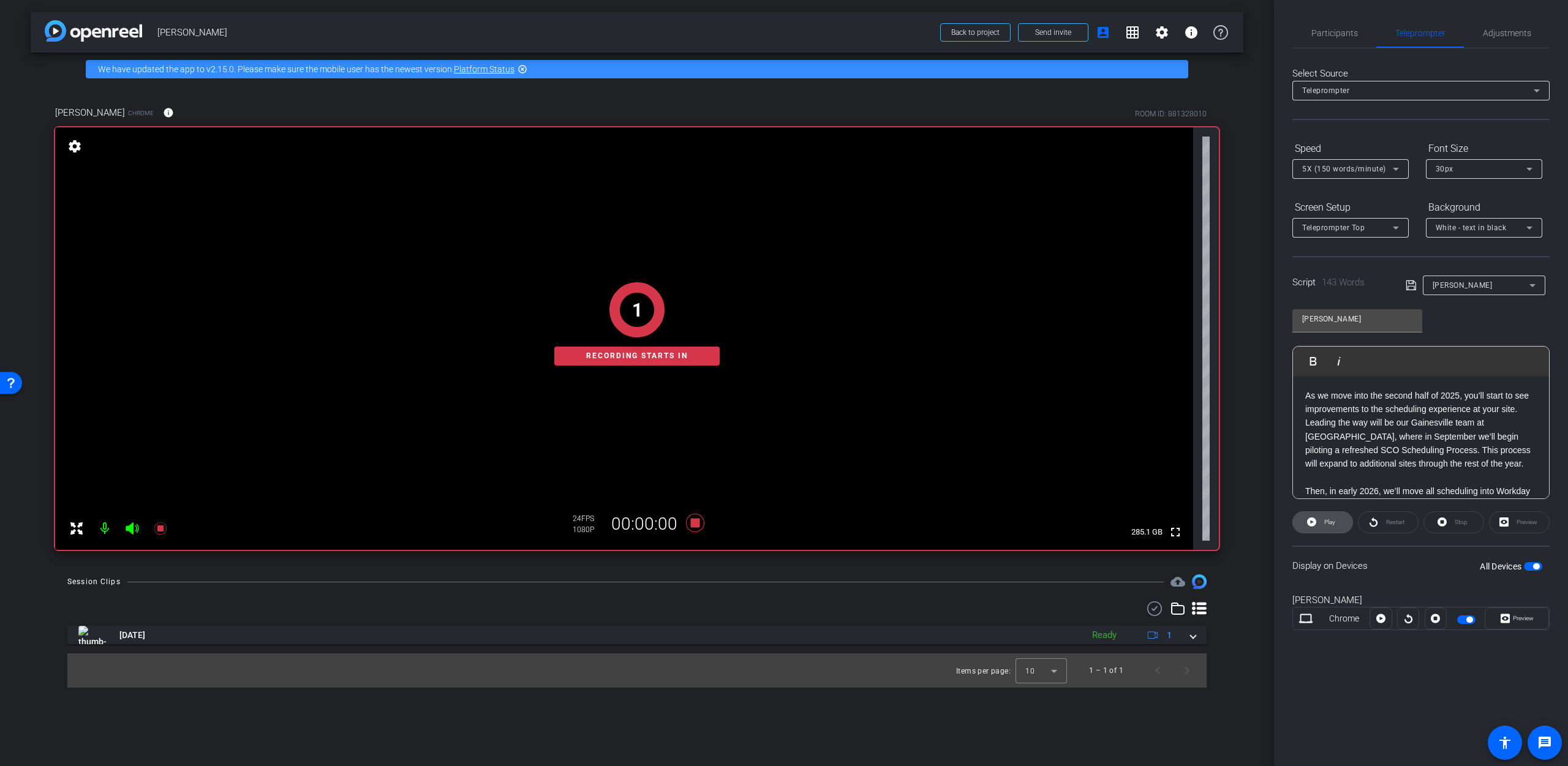
click at [776, 523] on button "Play" at bounding box center [1322, 522] width 61 height 22
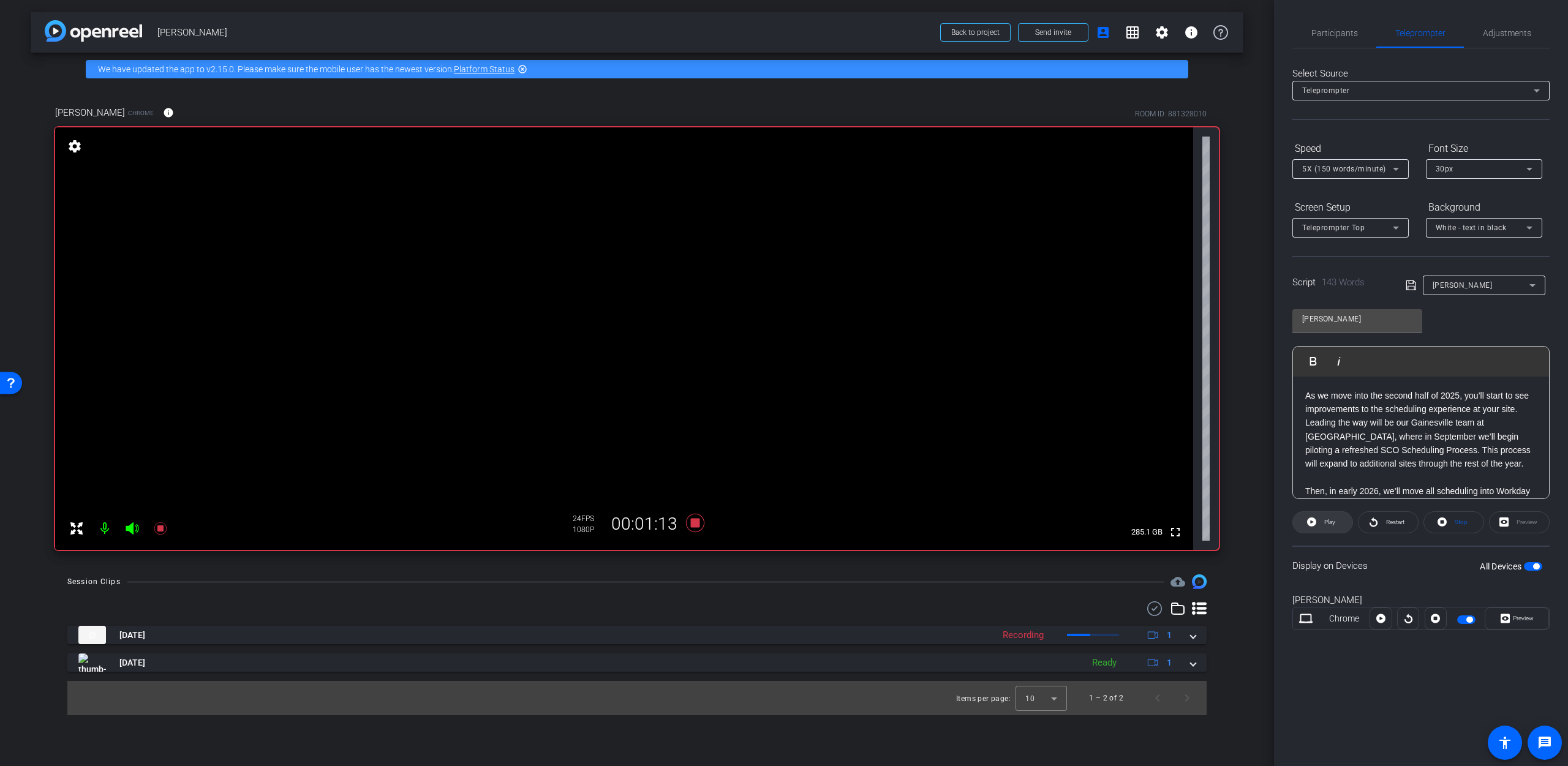
click at [776, 526] on span at bounding box center [1322, 522] width 60 height 29
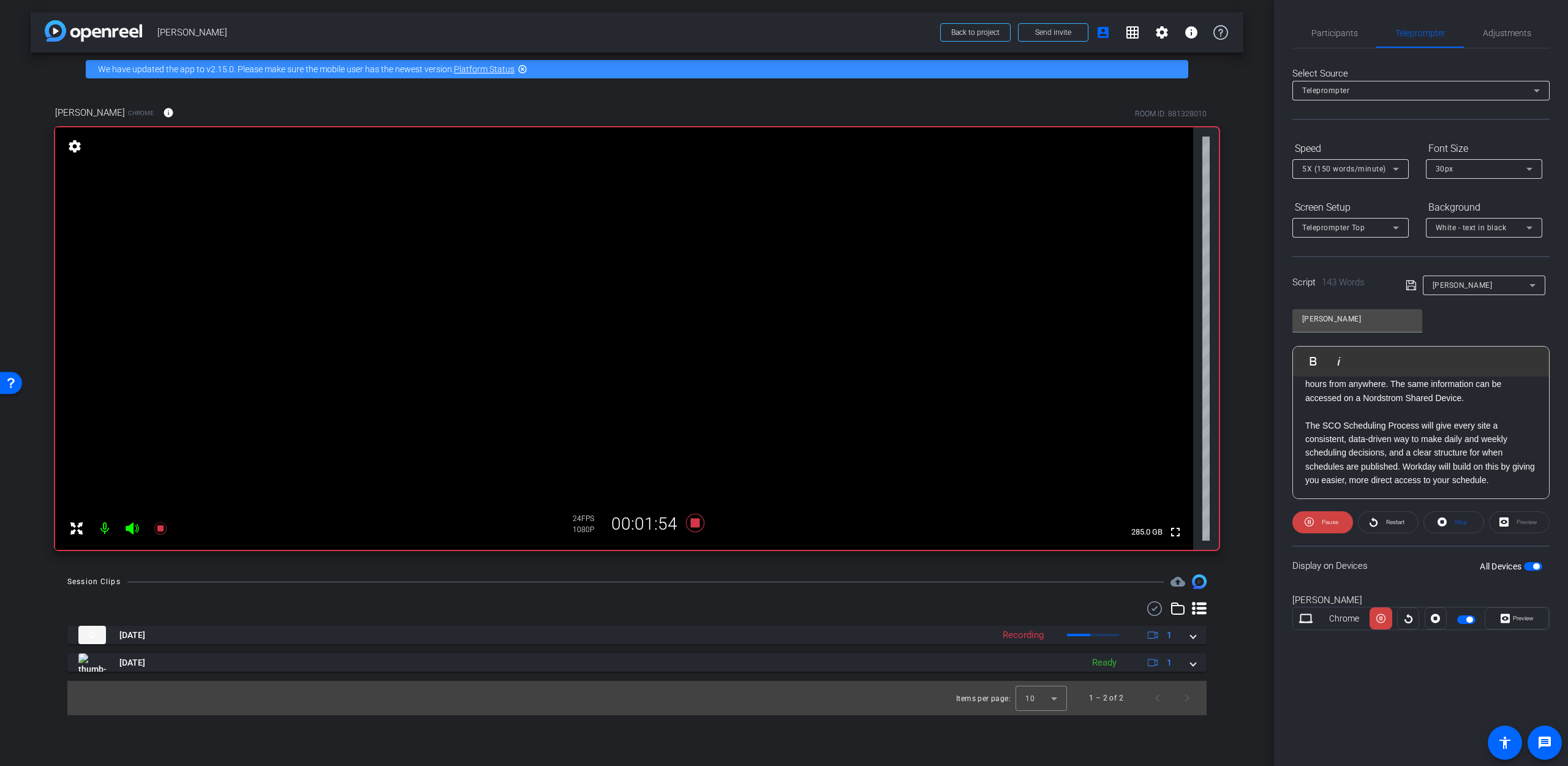
scroll to position [149, 0]
click at [776, 526] on span "Restart" at bounding box center [1393, 522] width 21 height 17
click at [700, 524] on icon at bounding box center [695, 523] width 29 height 22
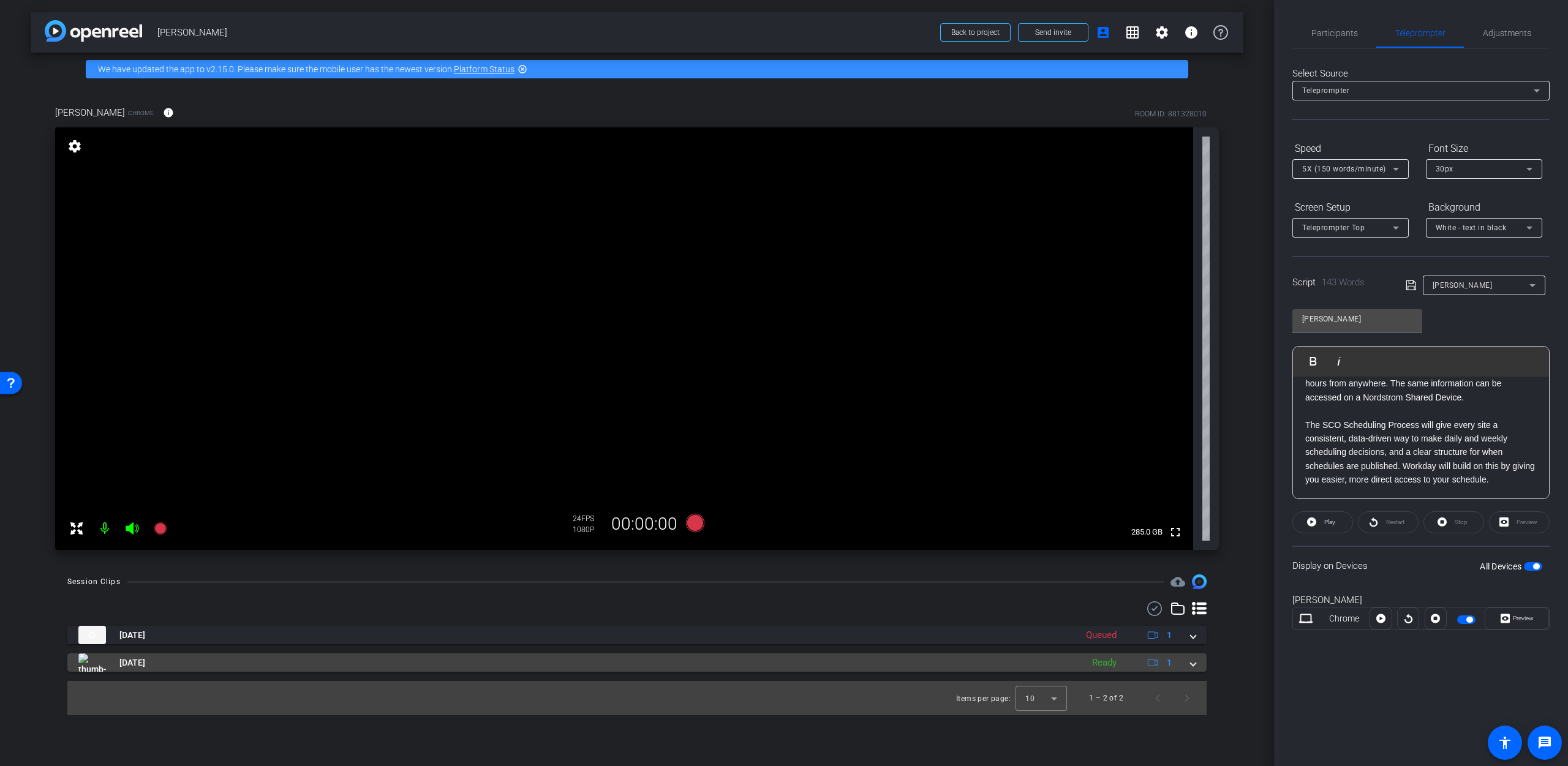
click at [776, 572] on mat-expansion-panel-header "Aug 22, 2025 Ready 1" at bounding box center [637, 663] width 1139 height 19
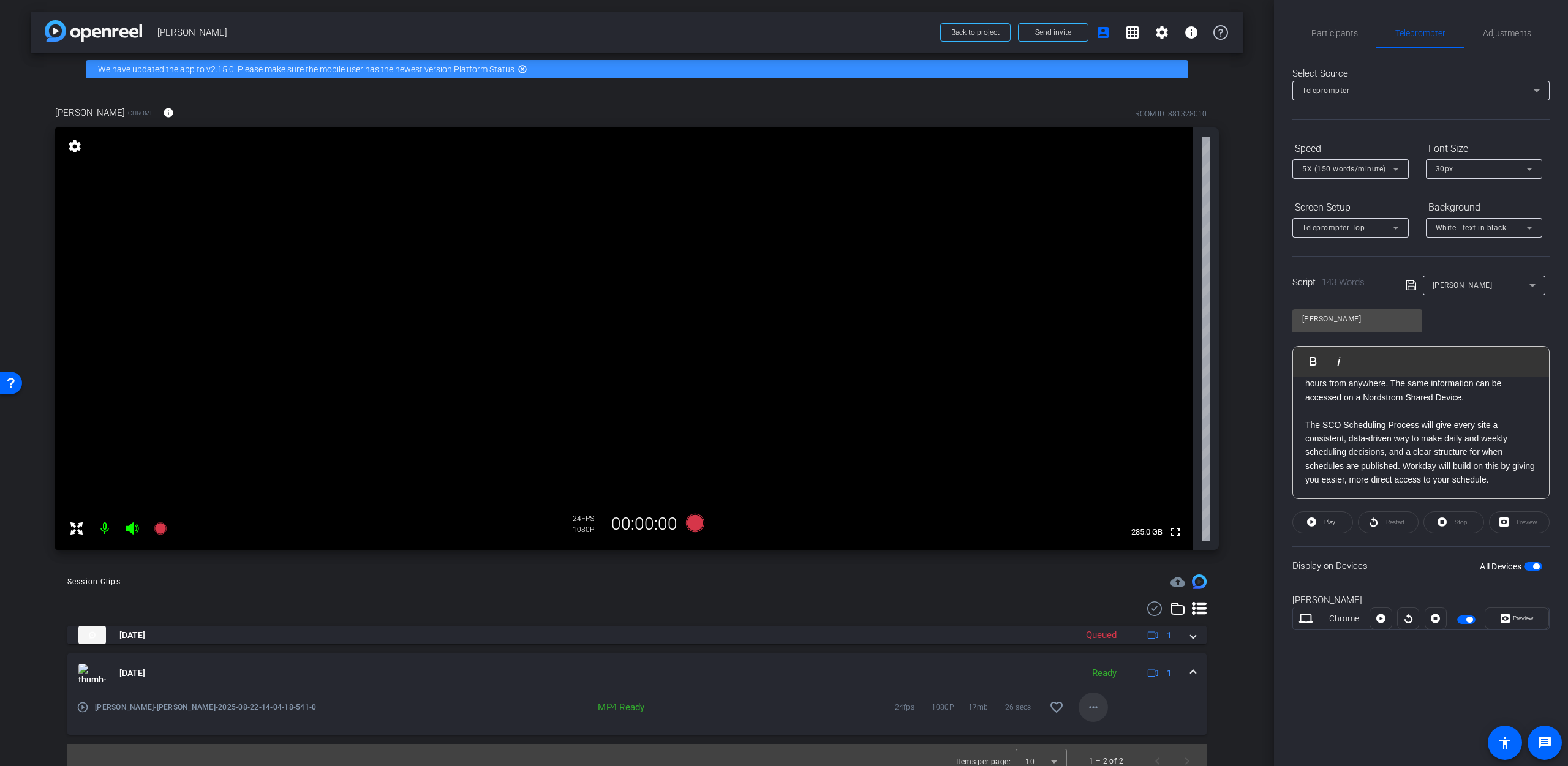
click at [776, 572] on span at bounding box center [1093, 707] width 29 height 29
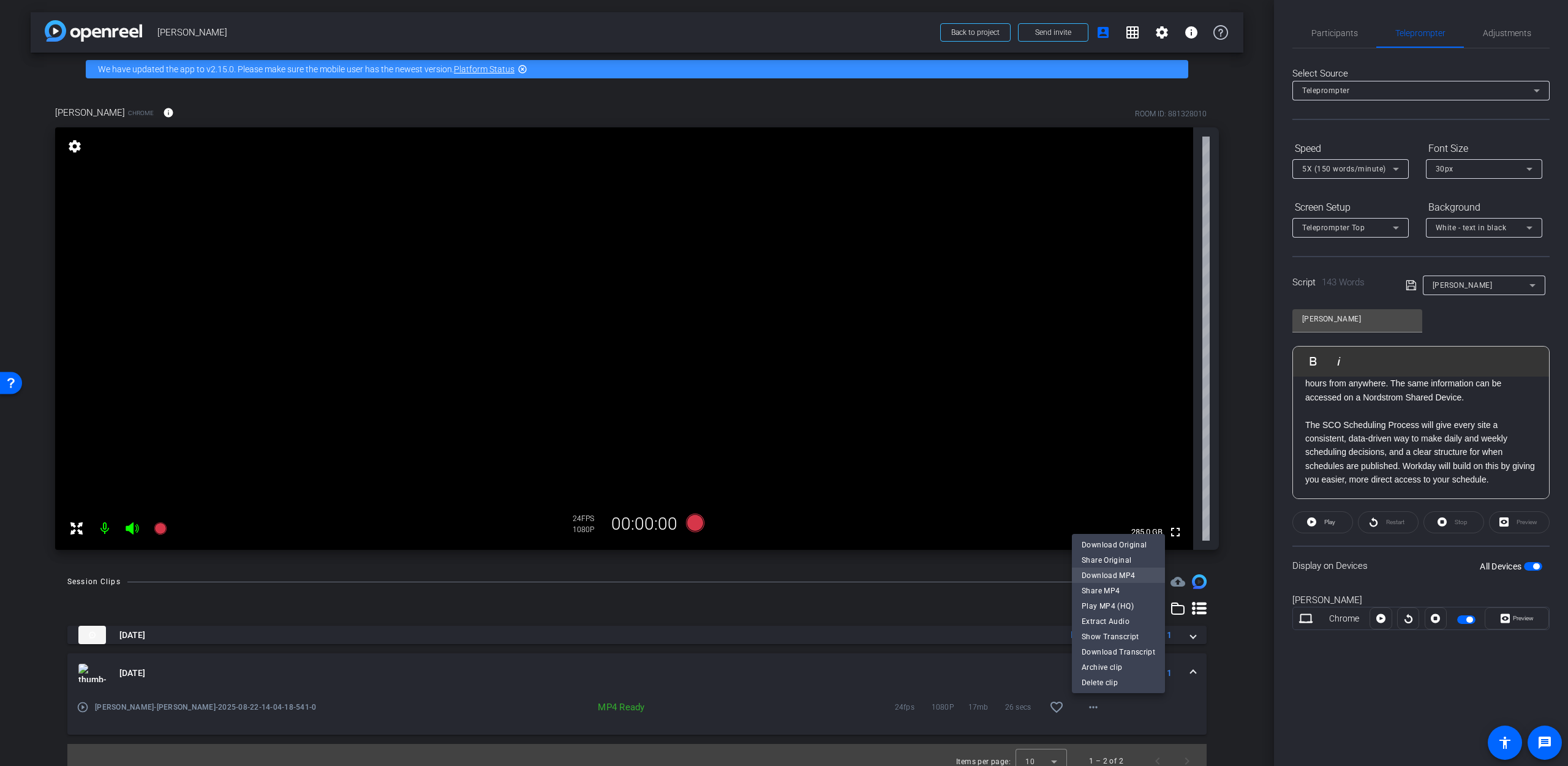
click at [776, 572] on span "Download MP4" at bounding box center [1117, 574] width 74 height 15
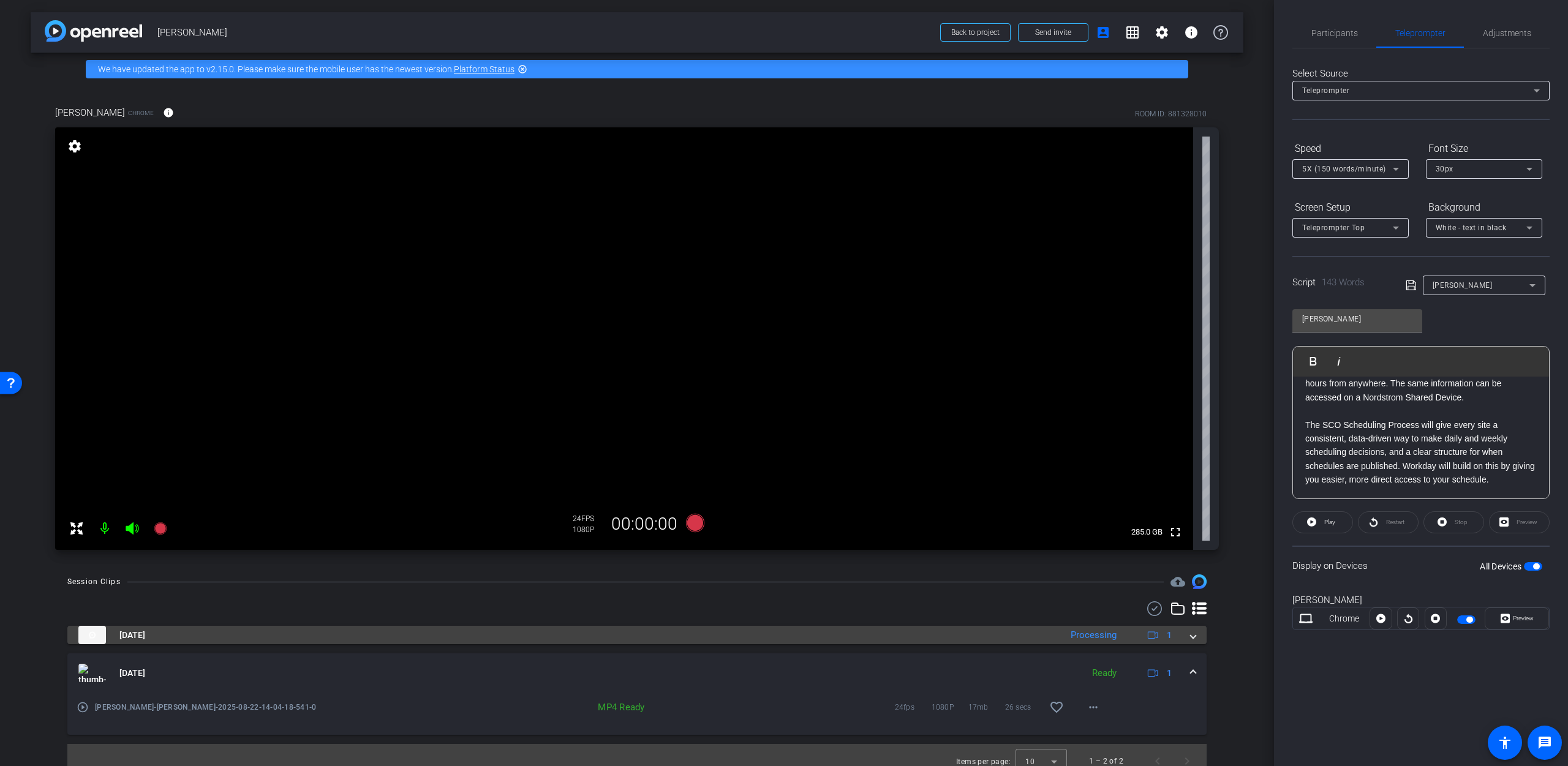
click at [776, 572] on span at bounding box center [1193, 635] width 5 height 12
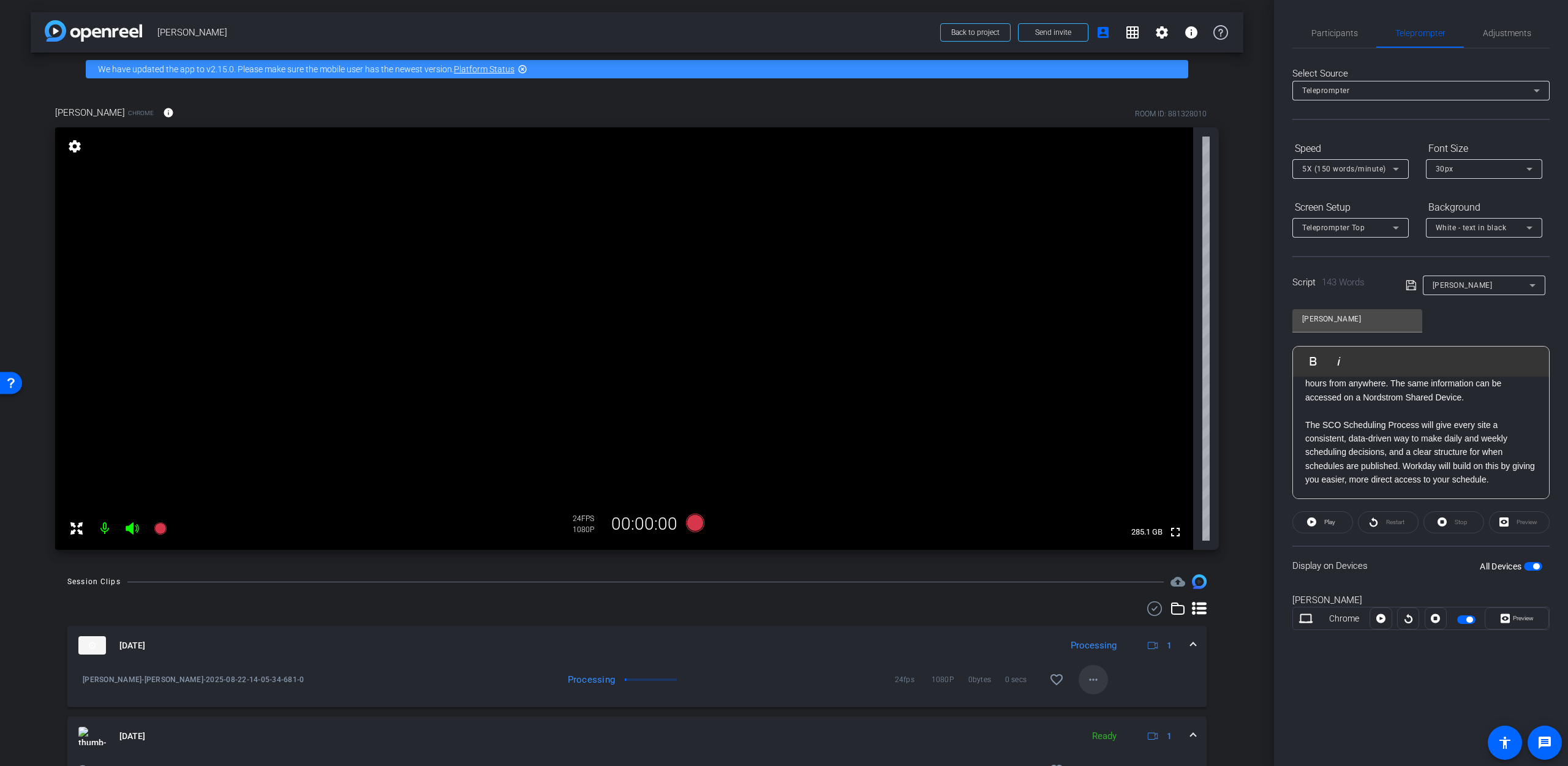
click at [776, 572] on mat-icon "more_horiz" at bounding box center [1093, 680] width 15 height 15
click at [776, 572] on div at bounding box center [784, 383] width 1568 height 766
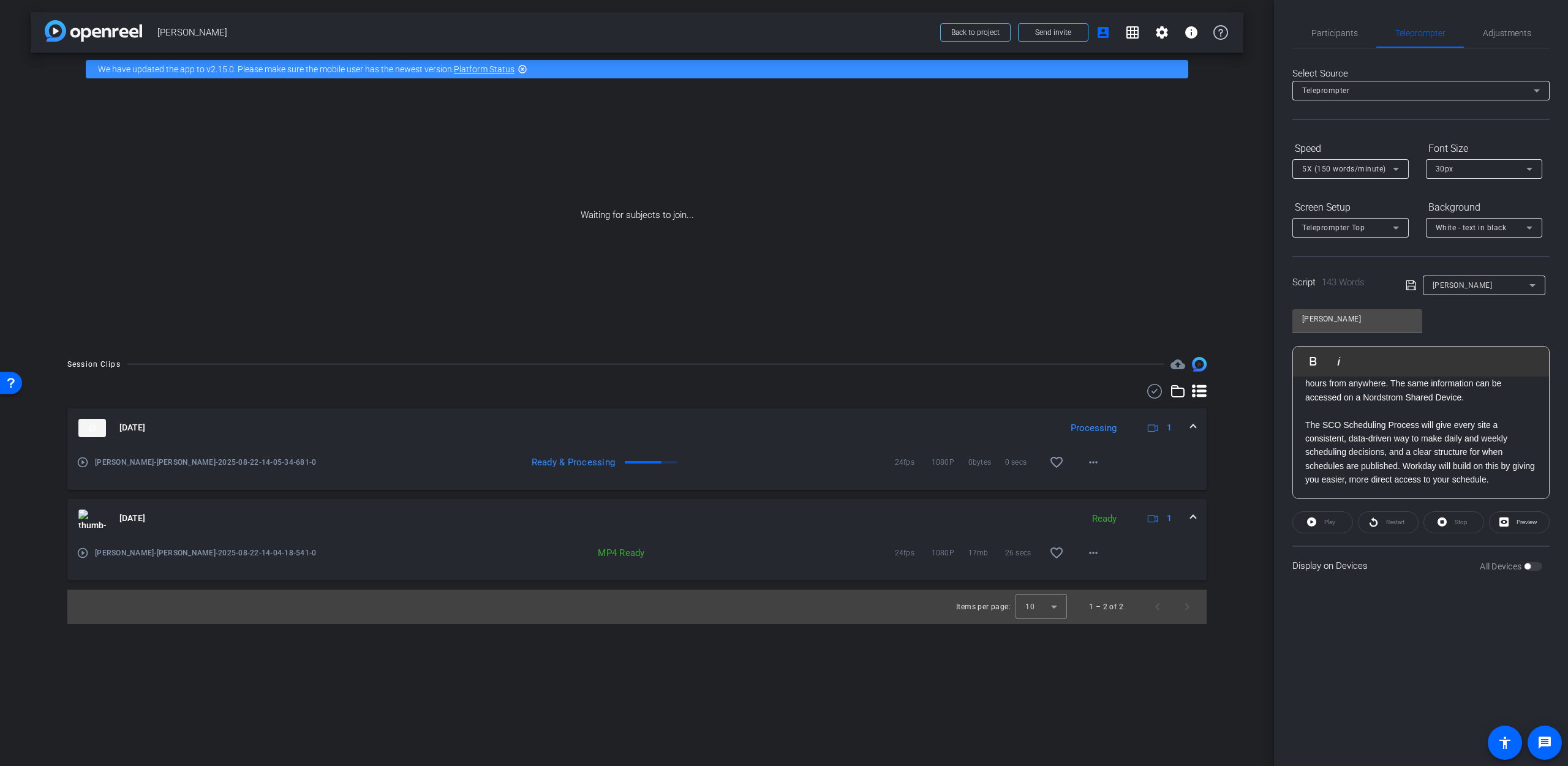
scroll to position [0, 0]
click at [776, 460] on mat-icon "more_horiz" at bounding box center [1093, 462] width 15 height 15
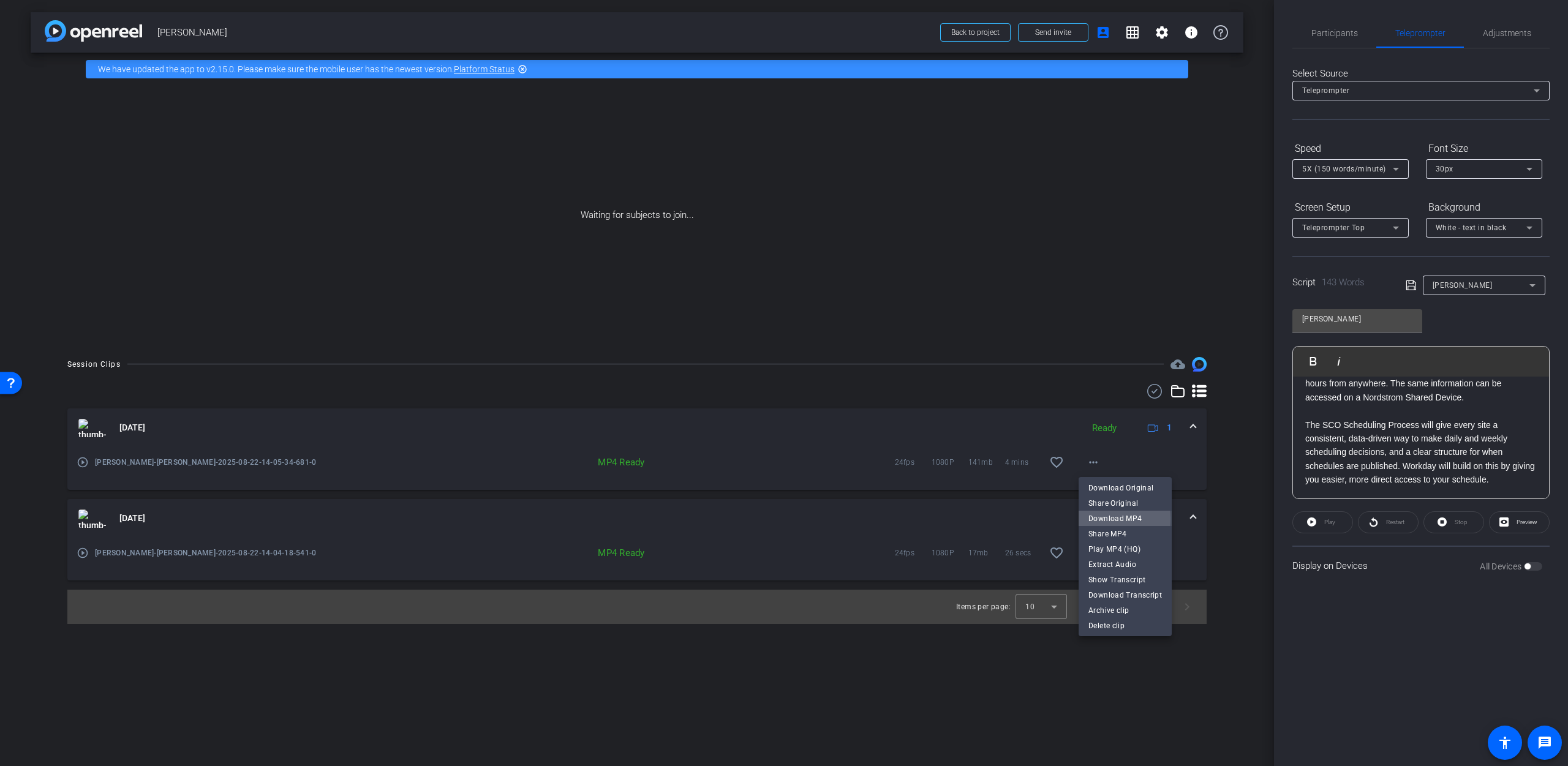
click at [776, 517] on span "Download MP4" at bounding box center [1125, 518] width 74 height 15
click at [776, 30] on span "Back to project" at bounding box center [975, 33] width 48 height 9
